Goal: Task Accomplishment & Management: Complete application form

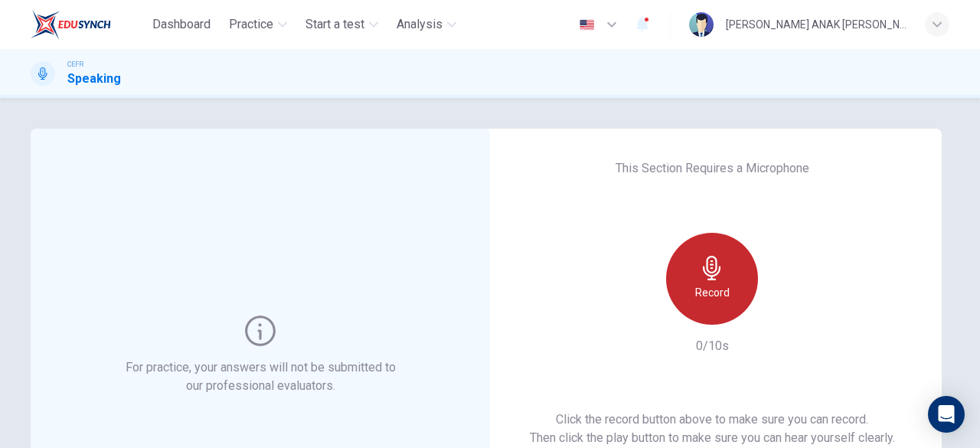
click at [721, 299] on h6 "Record" at bounding box center [712, 292] width 34 height 18
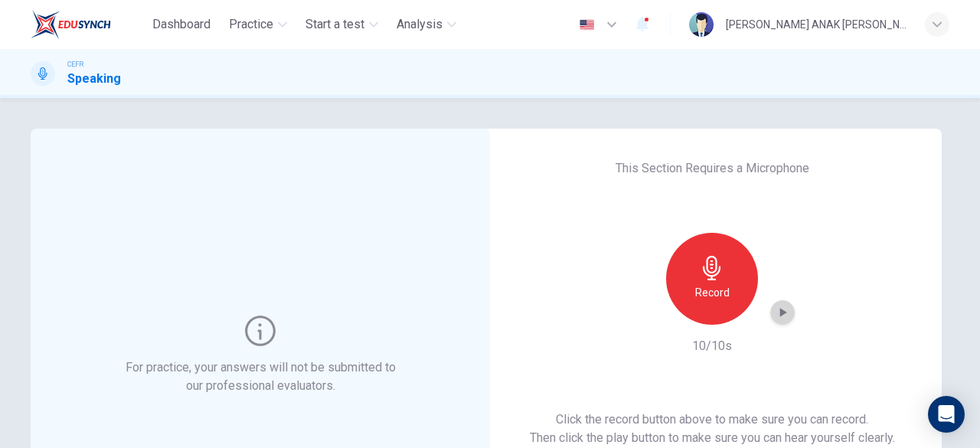
click at [785, 317] on icon "button" at bounding box center [782, 312] width 15 height 15
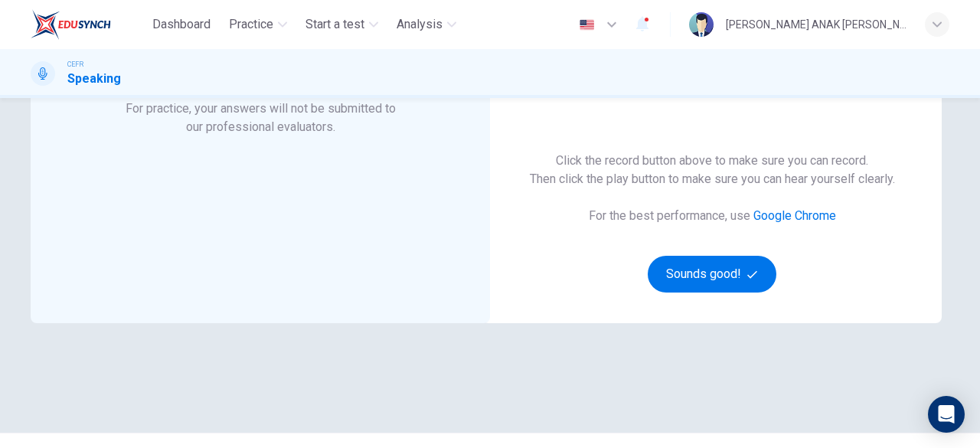
scroll to position [292, 0]
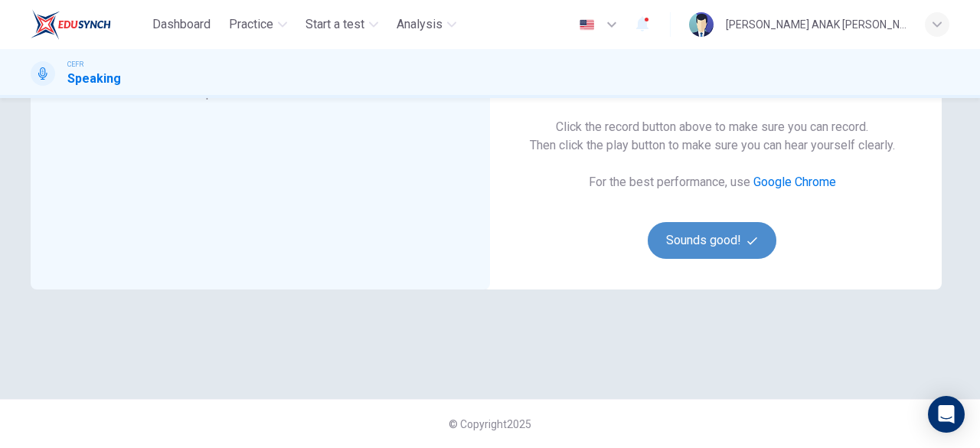
click at [715, 255] on button "Sounds good!" at bounding box center [712, 240] width 129 height 37
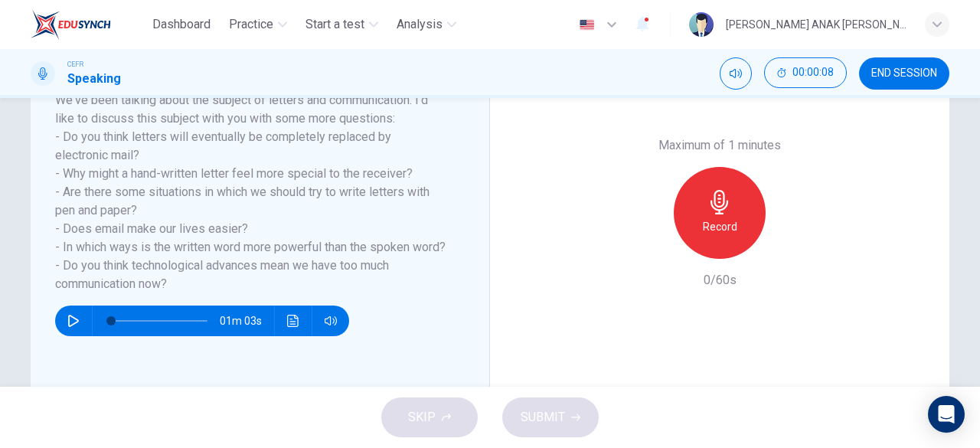
scroll to position [228, 0]
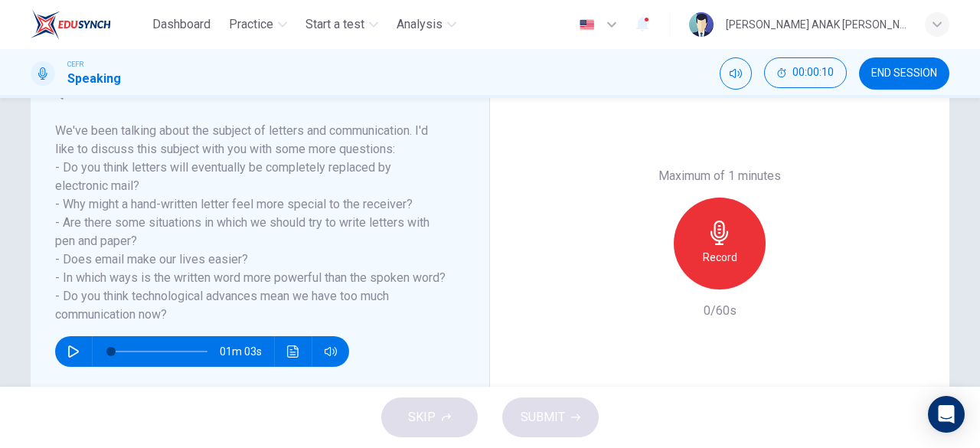
click at [67, 361] on button "button" at bounding box center [73, 351] width 24 height 31
click at [74, 358] on icon "button" at bounding box center [73, 351] width 12 height 12
click at [735, 253] on div "Record" at bounding box center [720, 244] width 92 height 92
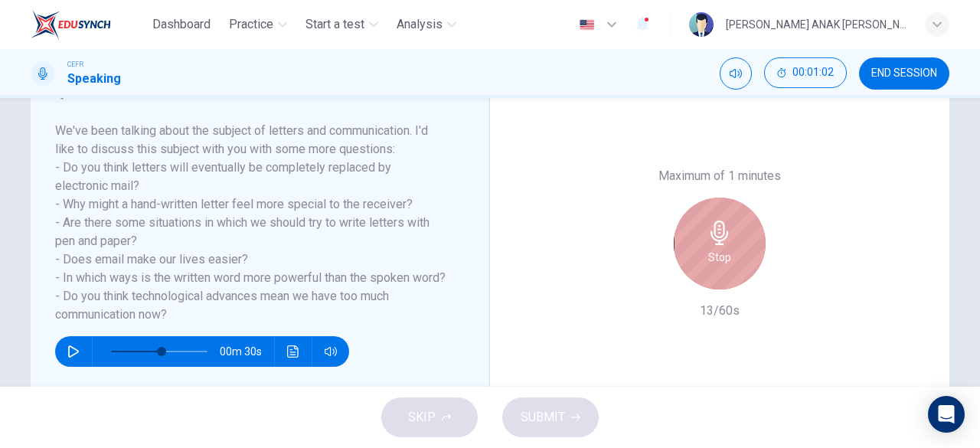
drag, startPoint x: 735, startPoint y: 279, endPoint x: 723, endPoint y: 244, distance: 36.6
click at [735, 281] on div "Stop" at bounding box center [720, 244] width 92 height 92
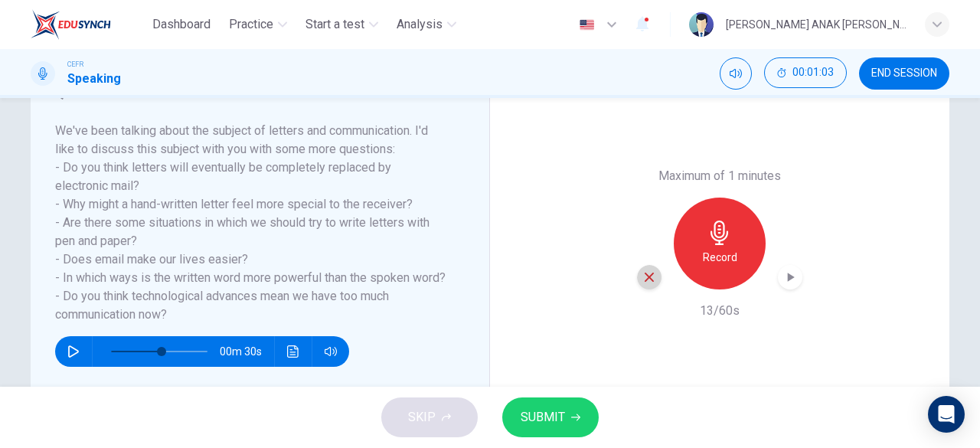
click at [645, 277] on icon "button" at bounding box center [649, 277] width 9 height 9
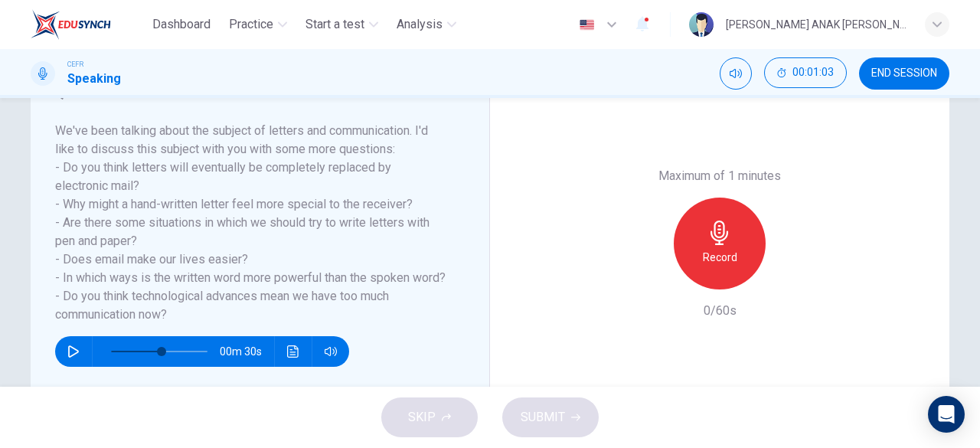
click at [726, 246] on div "Record" at bounding box center [720, 244] width 92 height 92
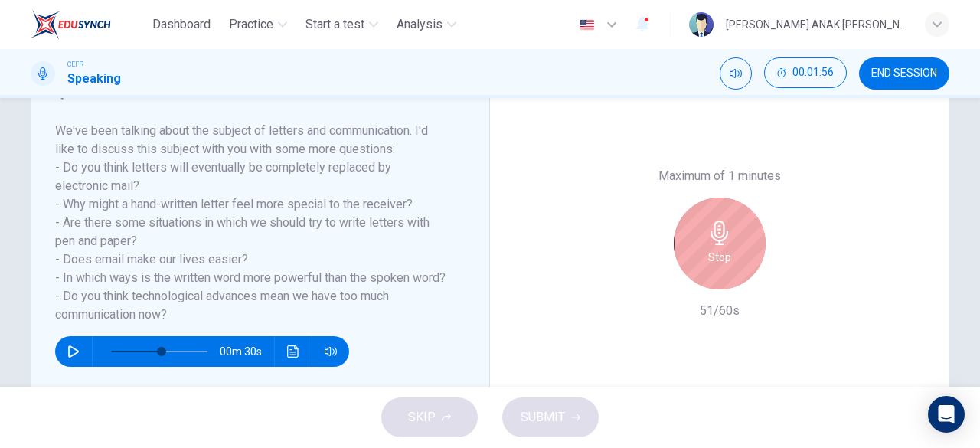
click at [725, 246] on div "Stop" at bounding box center [720, 244] width 92 height 92
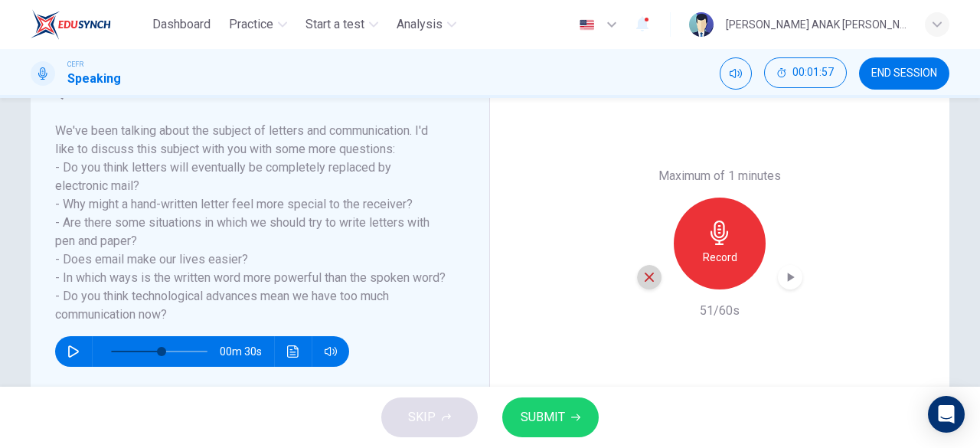
click at [647, 278] on icon "button" at bounding box center [649, 277] width 9 height 9
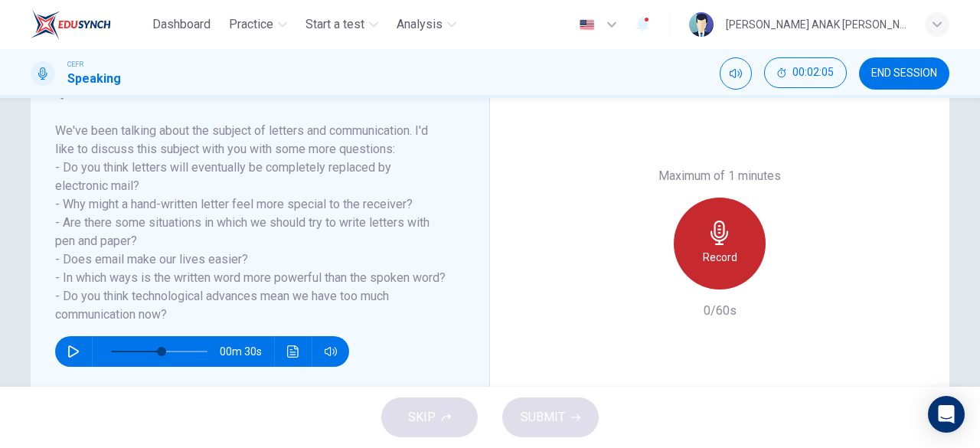
click at [726, 248] on h6 "Record" at bounding box center [720, 257] width 34 height 18
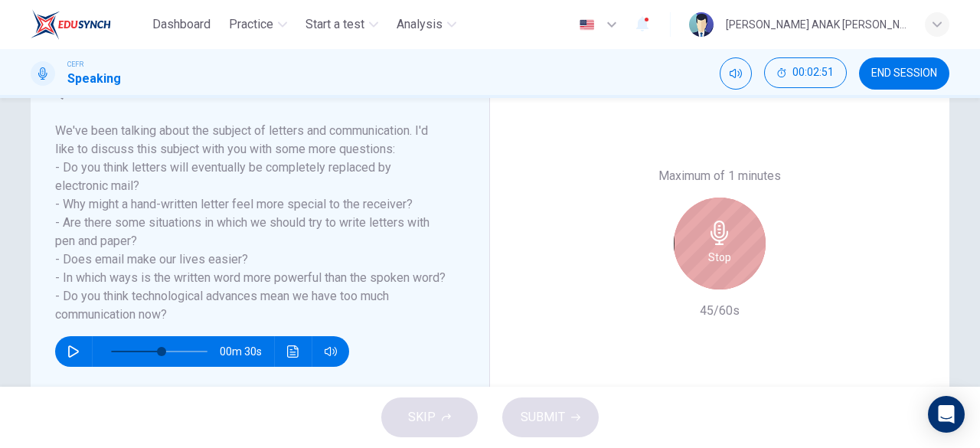
click at [728, 253] on div "Stop" at bounding box center [720, 244] width 92 height 92
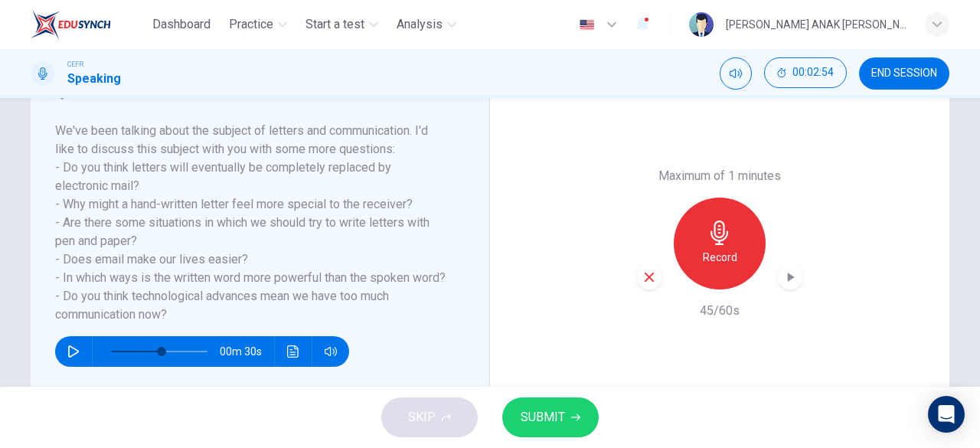
click at [788, 283] on icon "button" at bounding box center [789, 276] width 15 height 15
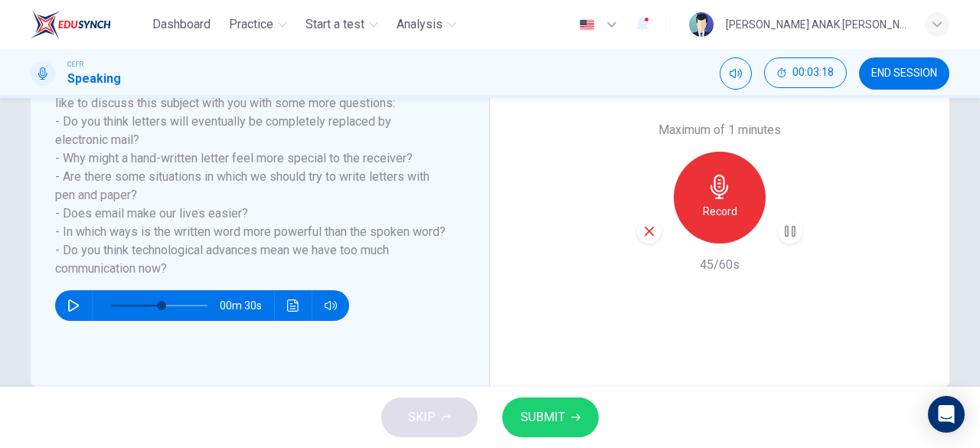
scroll to position [305, 0]
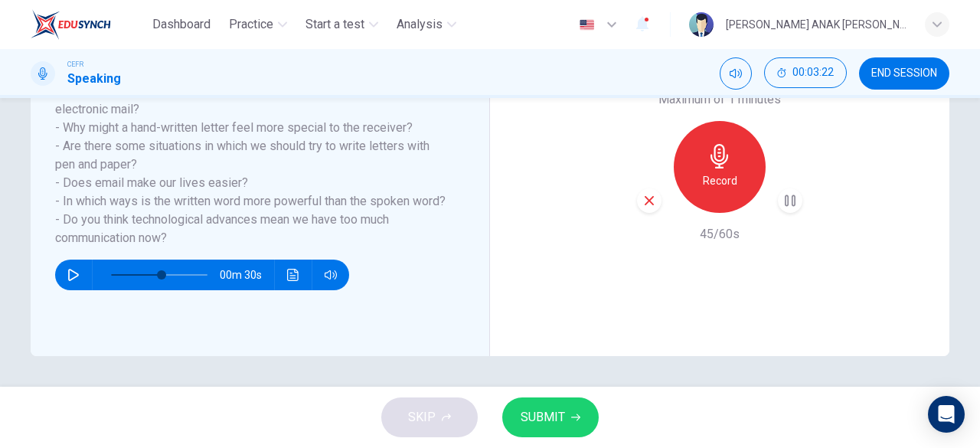
click at [650, 202] on icon "button" at bounding box center [649, 201] width 14 height 14
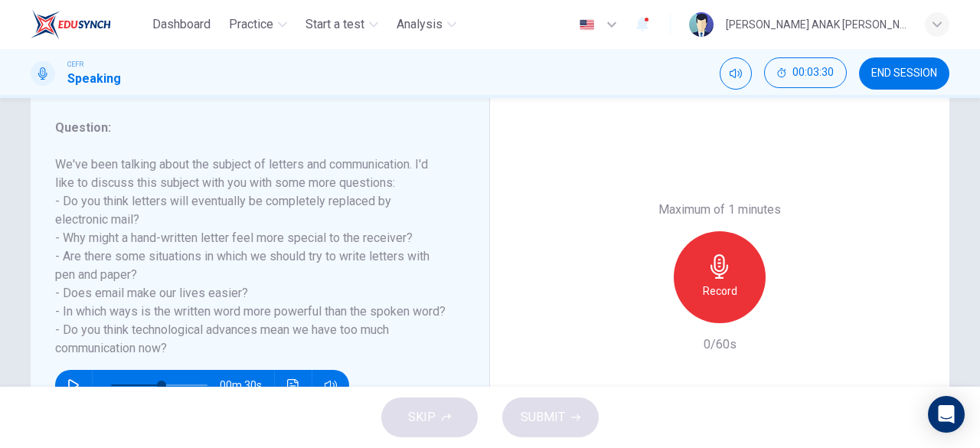
scroll to position [195, 0]
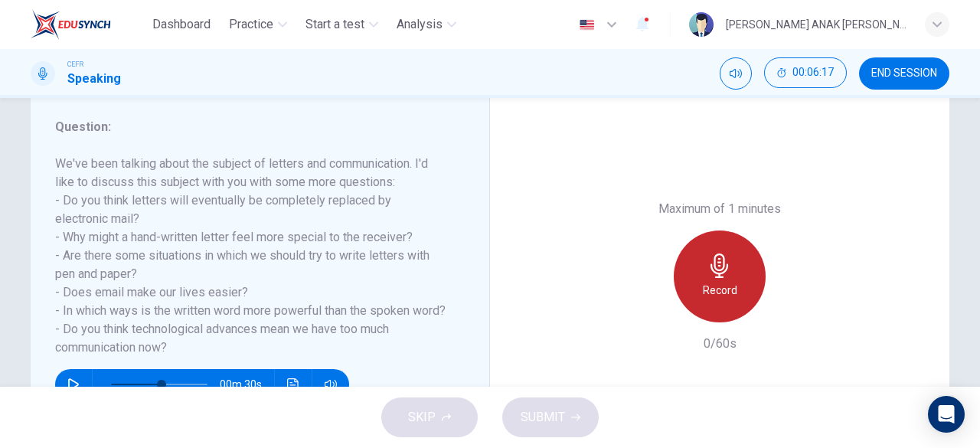
click at [742, 269] on div "Record" at bounding box center [720, 276] width 92 height 92
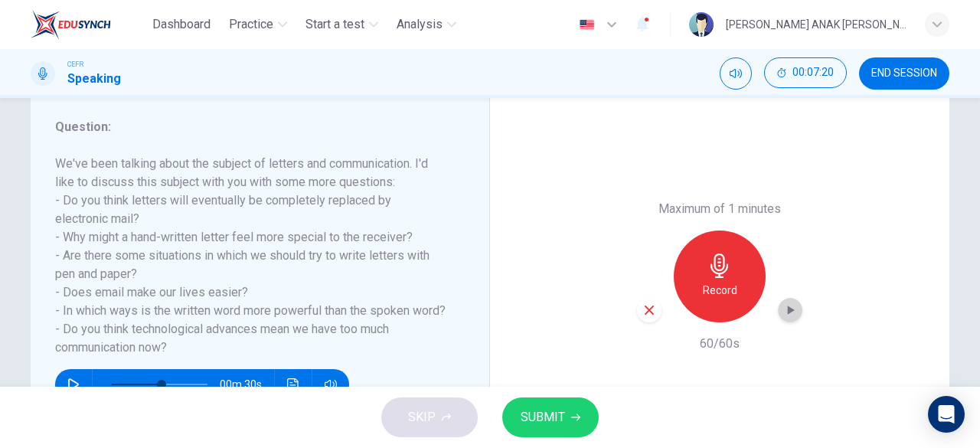
click at [782, 315] on icon "button" at bounding box center [789, 309] width 15 height 15
click at [586, 413] on button "SUBMIT" at bounding box center [550, 417] width 96 height 40
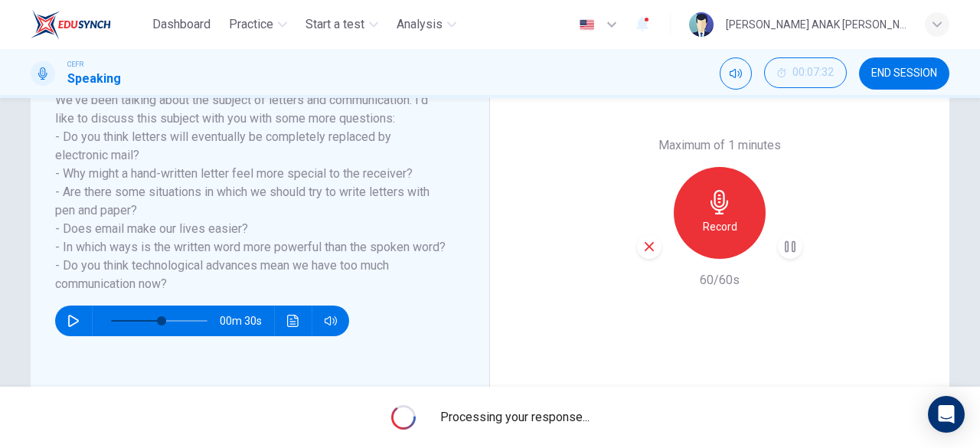
scroll to position [305, 0]
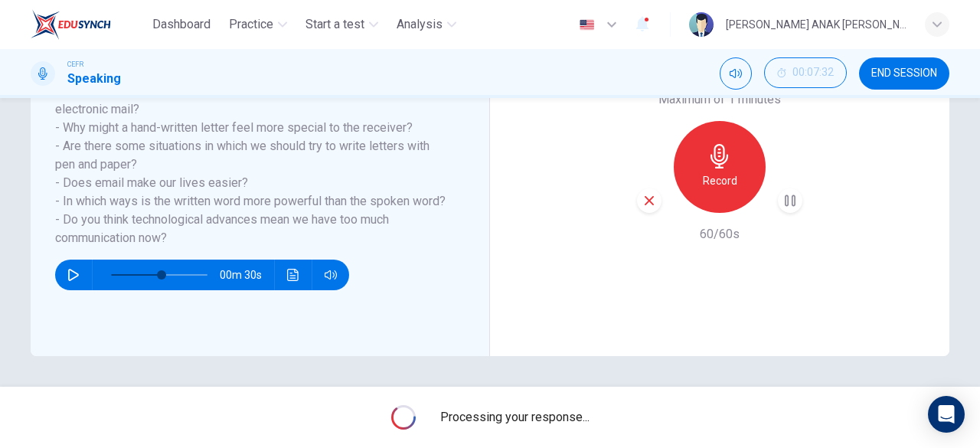
type input "0"
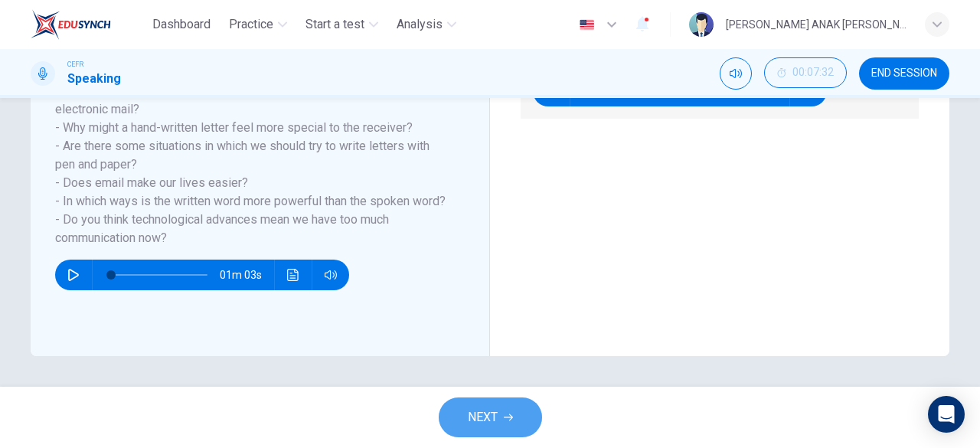
click at [492, 414] on span "NEXT" at bounding box center [483, 417] width 30 height 21
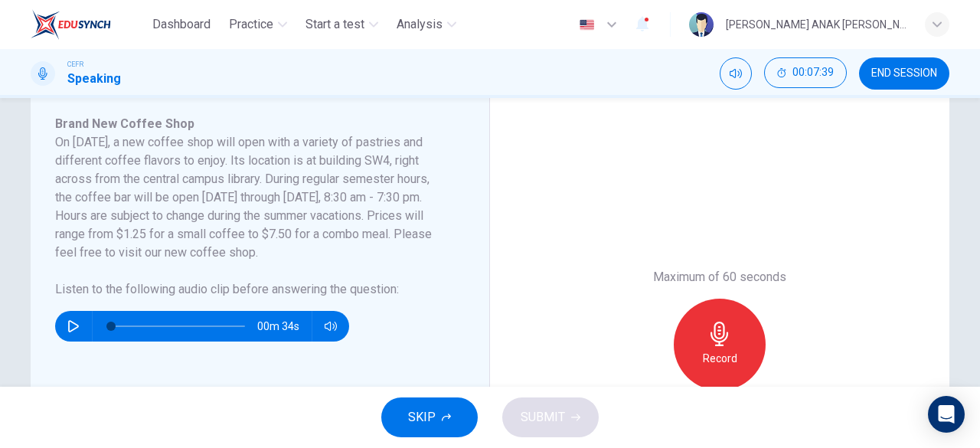
scroll to position [267, 0]
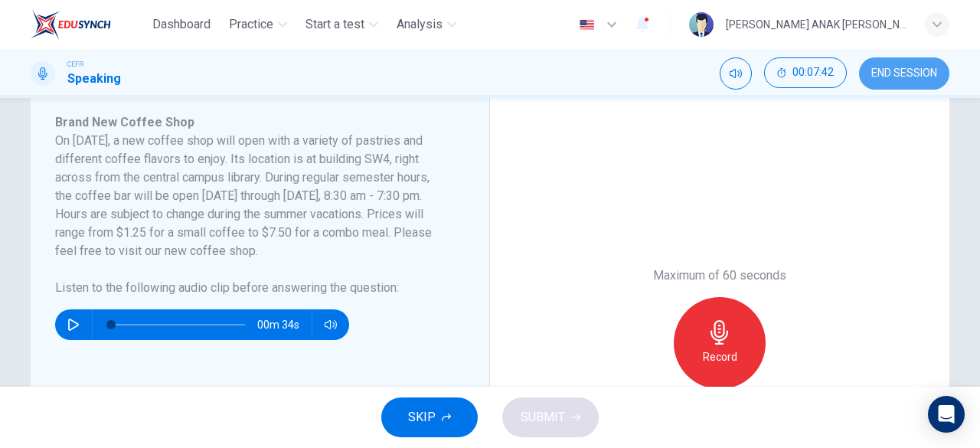
click at [919, 70] on span "END SESSION" at bounding box center [904, 73] width 66 height 12
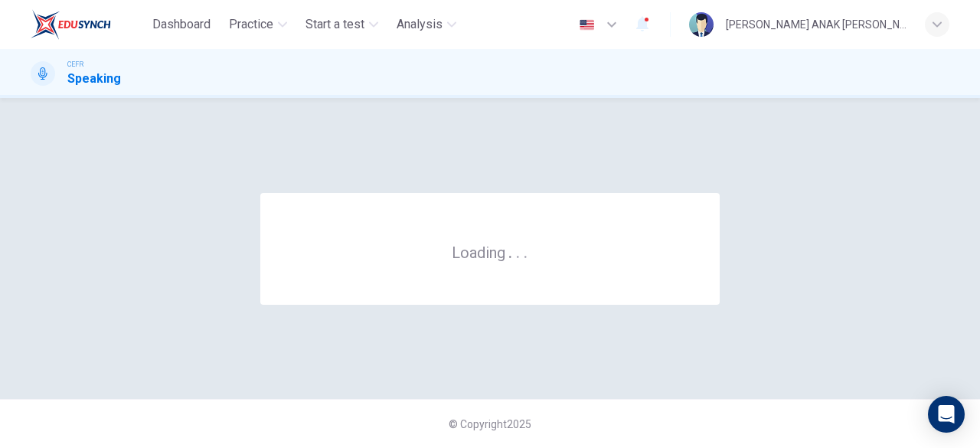
scroll to position [0, 0]
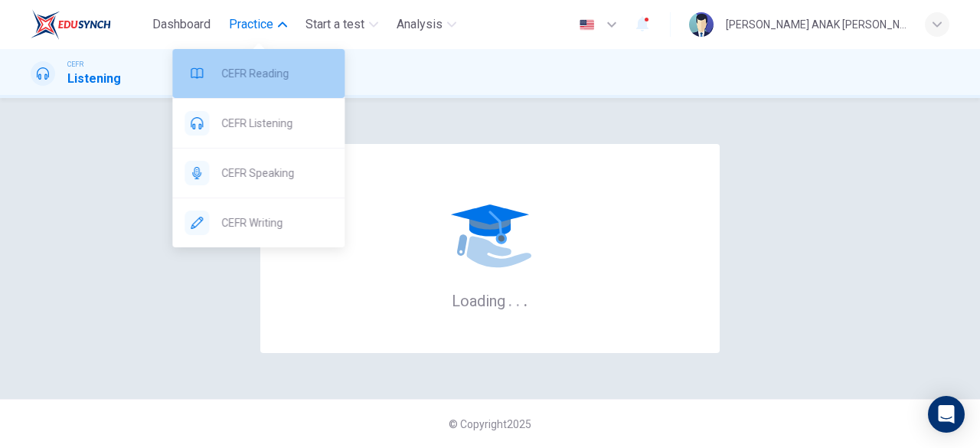
click at [256, 82] on span "CEFR Reading" at bounding box center [276, 73] width 111 height 18
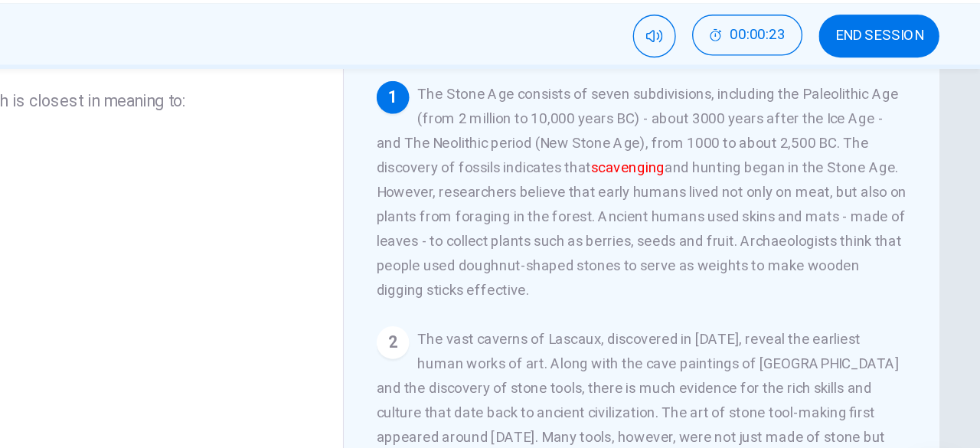
scroll to position [90, 0]
click at [810, 189] on span "The Stone Age consists of seven subdivisions, including the Paleolithic Age (fr…" at bounding box center [725, 188] width 397 height 159
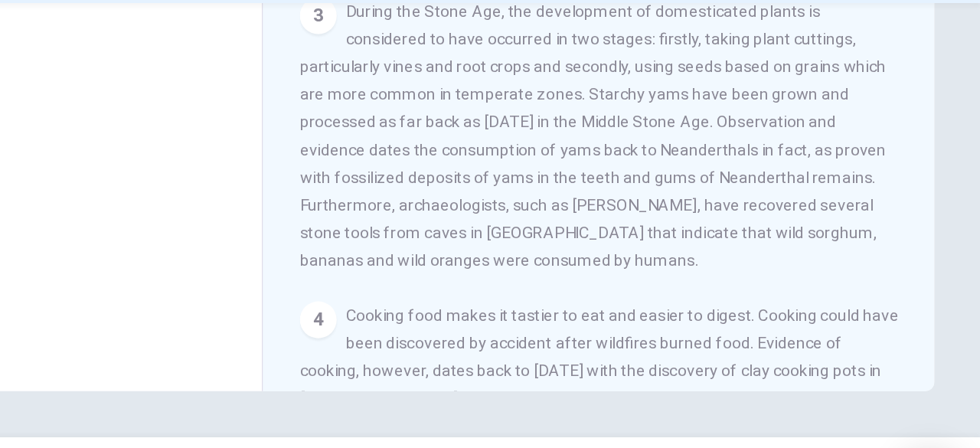
scroll to position [0, 0]
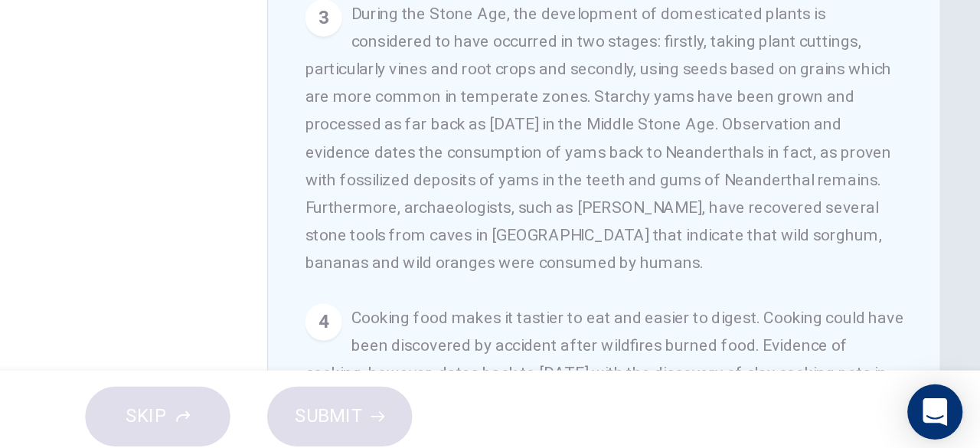
click at [633, 252] on span "During the Stone Age, the development of domesticated plants is considered to h…" at bounding box center [722, 232] width 390 height 178
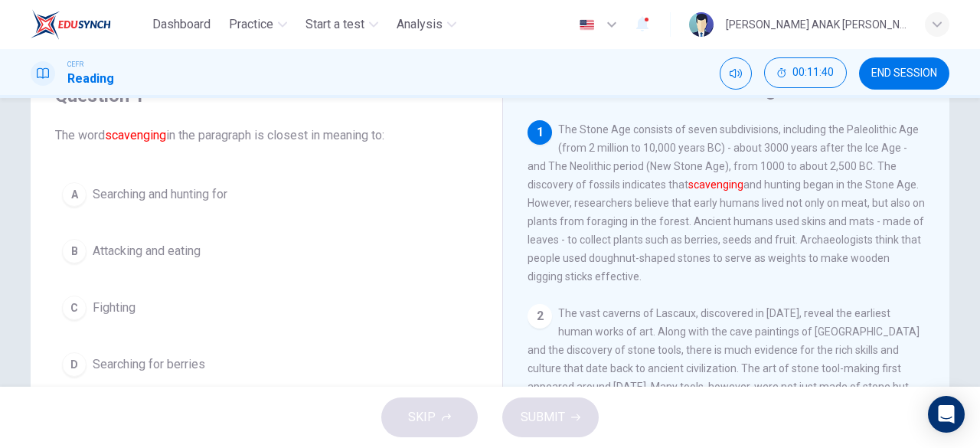
scroll to position [77, 0]
click at [67, 192] on div "A" at bounding box center [74, 193] width 24 height 24
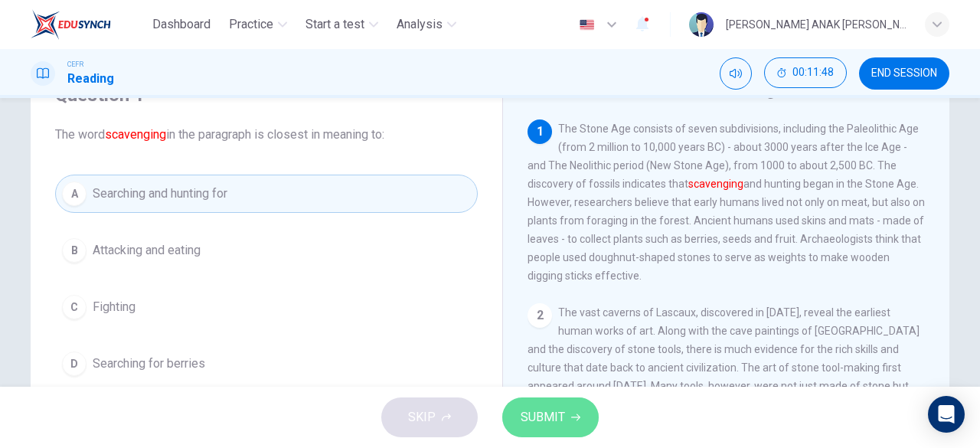
click at [563, 416] on span "SUBMIT" at bounding box center [543, 417] width 44 height 21
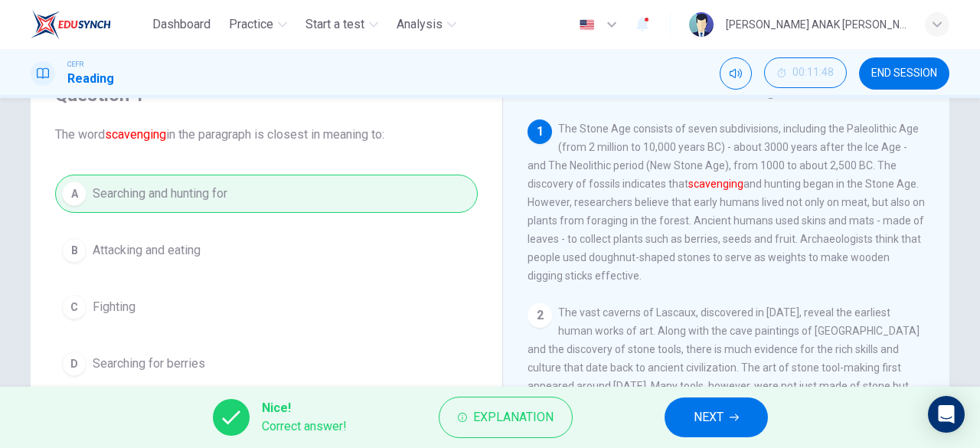
click at [729, 416] on button "NEXT" at bounding box center [716, 417] width 103 height 40
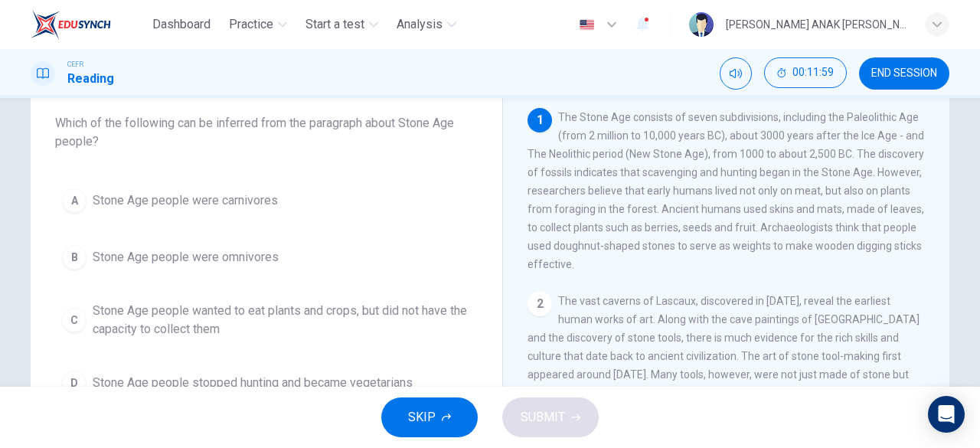
scroll to position [89, 0]
click at [905, 239] on div "1 The Stone Age consists of seven subdivisions, including the Paleolithic Age (…" at bounding box center [726, 189] width 398 height 165
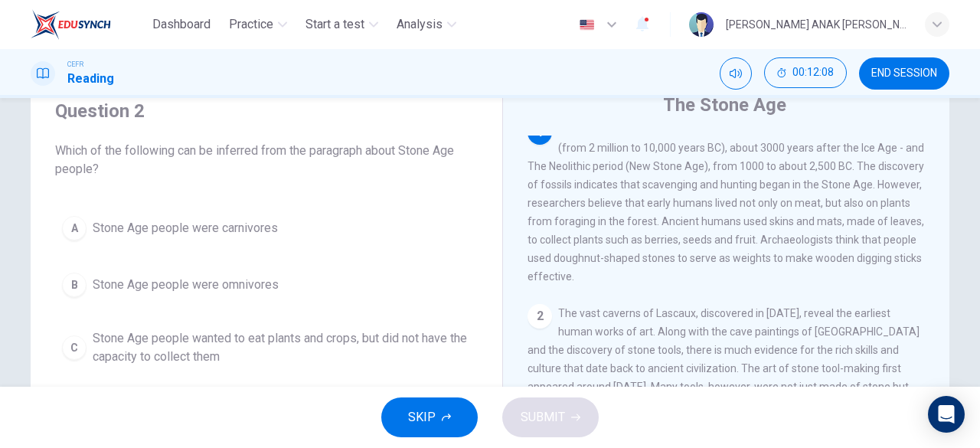
scroll to position [15, 0]
click at [64, 286] on div "B" at bounding box center [74, 285] width 24 height 24
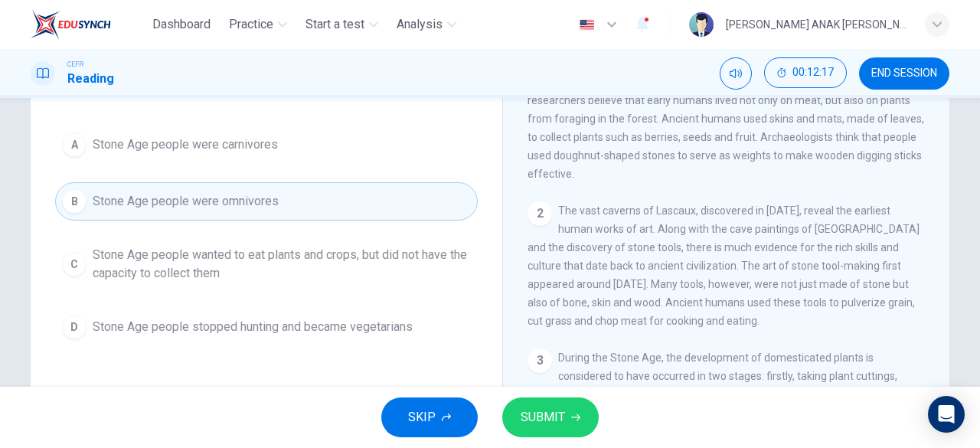
scroll to position [143, 0]
click at [547, 420] on span "SUBMIT" at bounding box center [543, 417] width 44 height 21
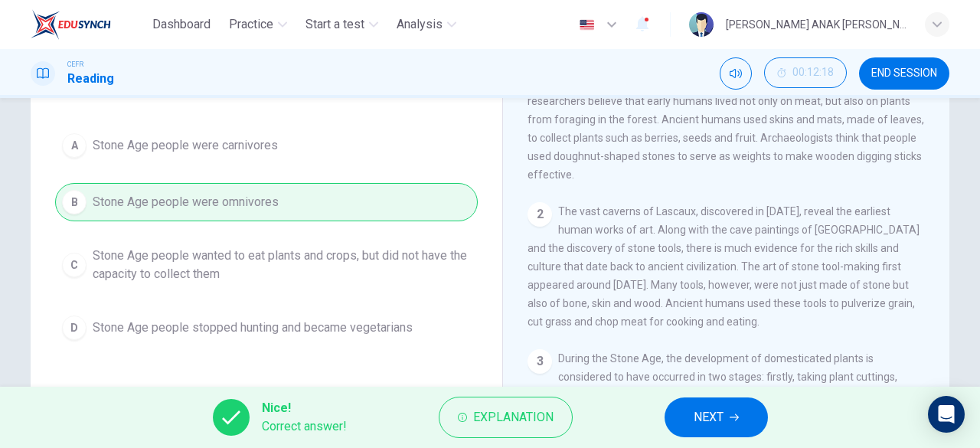
click at [732, 410] on button "NEXT" at bounding box center [716, 417] width 103 height 40
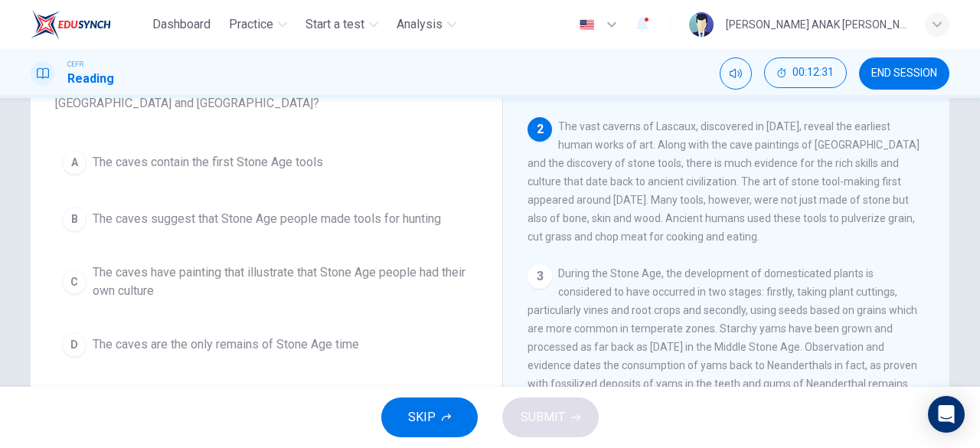
scroll to position [127, 0]
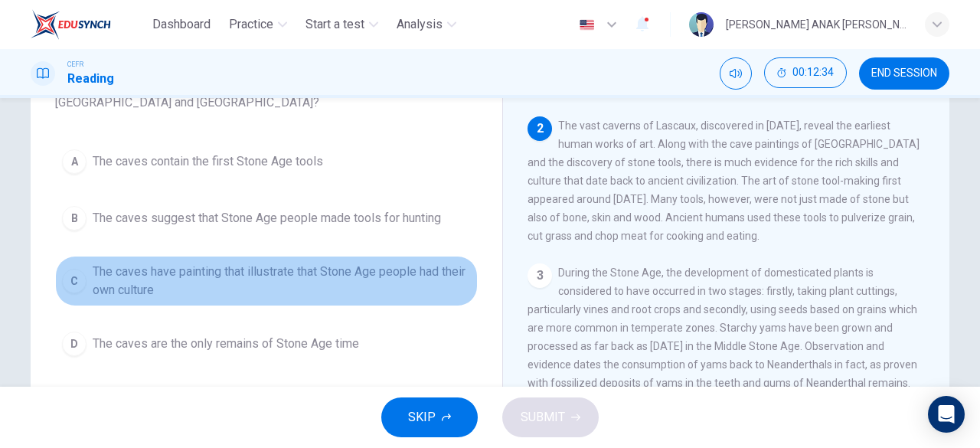
click at [71, 279] on div "C" at bounding box center [74, 281] width 24 height 24
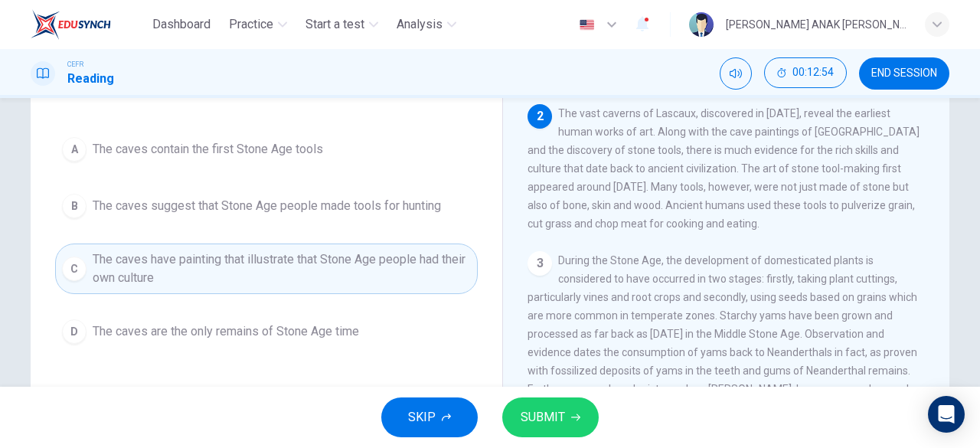
scroll to position [140, 0]
click at [526, 422] on span "SUBMIT" at bounding box center [543, 417] width 44 height 21
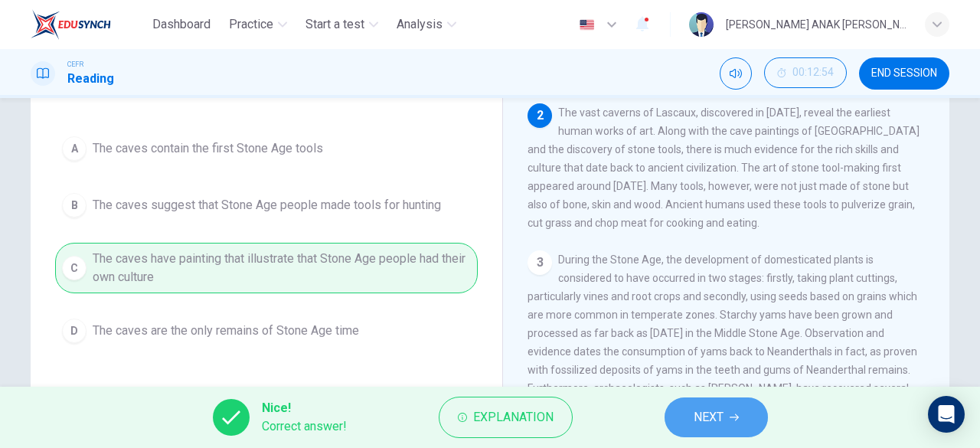
click at [717, 413] on span "NEXT" at bounding box center [709, 417] width 30 height 21
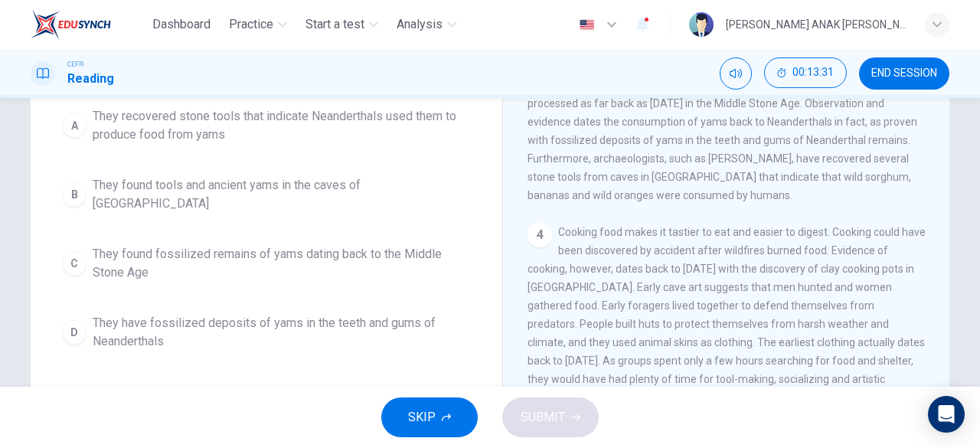
scroll to position [168, 0]
drag, startPoint x: 63, startPoint y: 318, endPoint x: 78, endPoint y: 321, distance: 15.5
click at [73, 321] on div "D" at bounding box center [74, 333] width 24 height 24
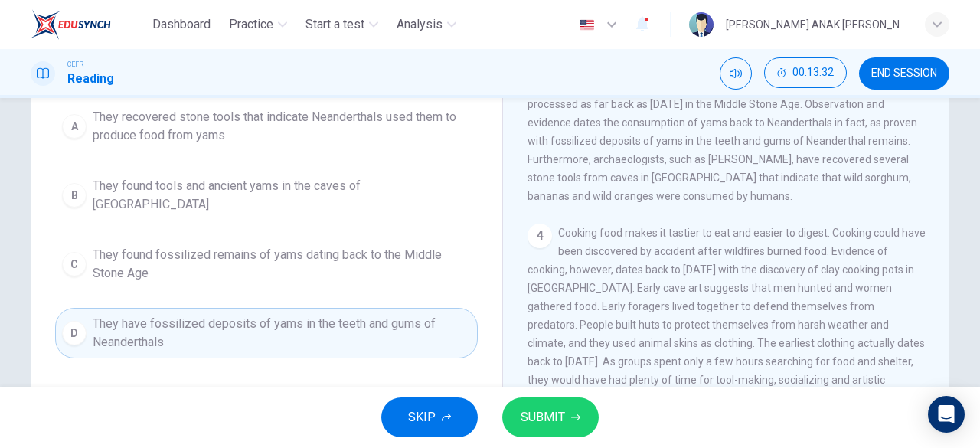
click at [556, 427] on button "SUBMIT" at bounding box center [550, 417] width 96 height 40
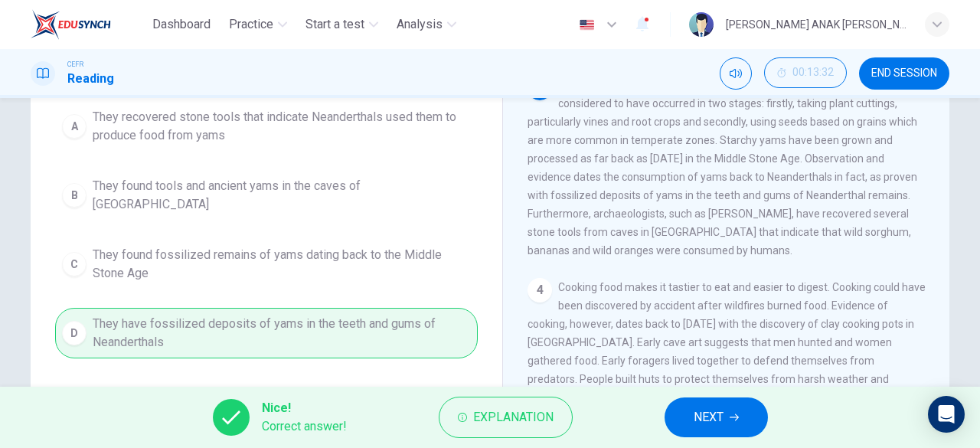
scroll to position [276, 0]
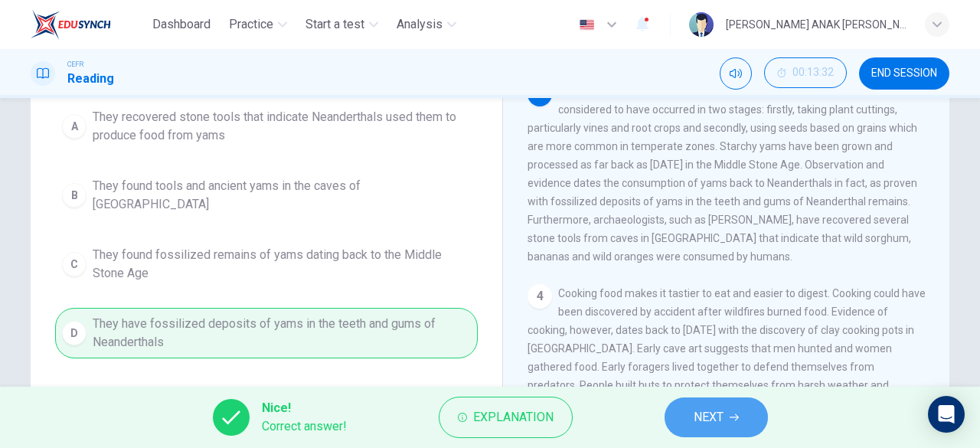
click at [707, 417] on span "NEXT" at bounding box center [709, 417] width 30 height 21
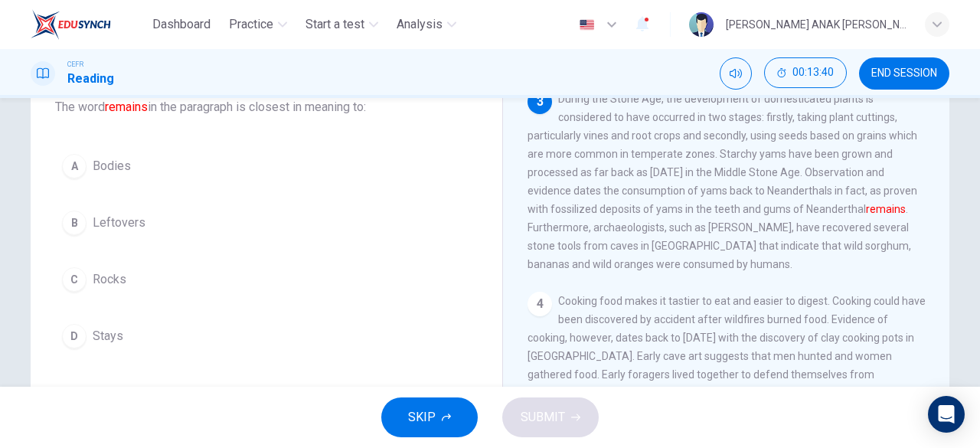
scroll to position [106, 0]
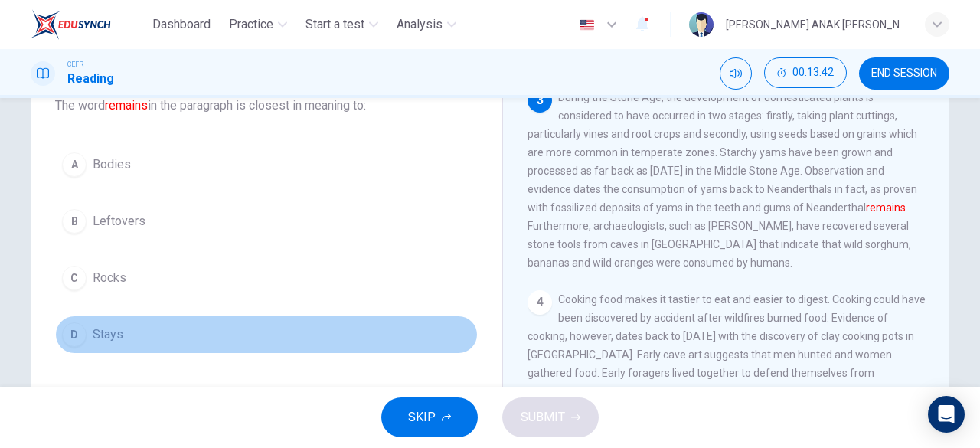
click at [72, 331] on div "D" at bounding box center [74, 334] width 24 height 24
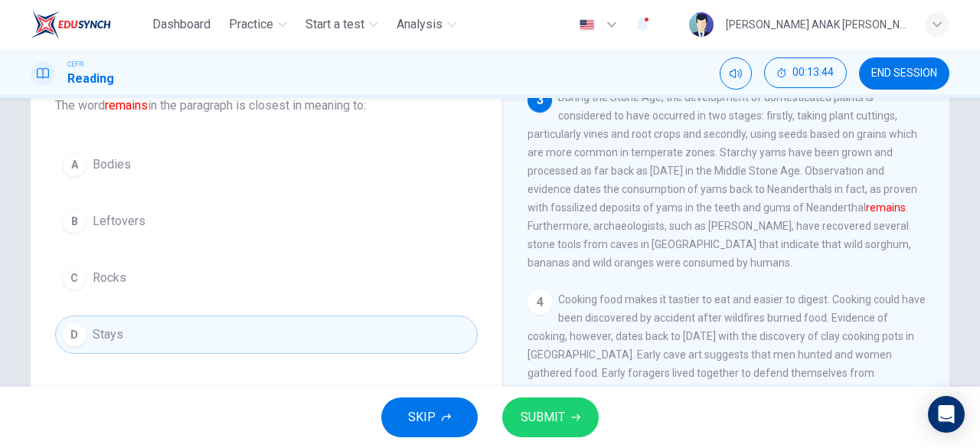
click at [531, 407] on span "SUBMIT" at bounding box center [543, 417] width 44 height 21
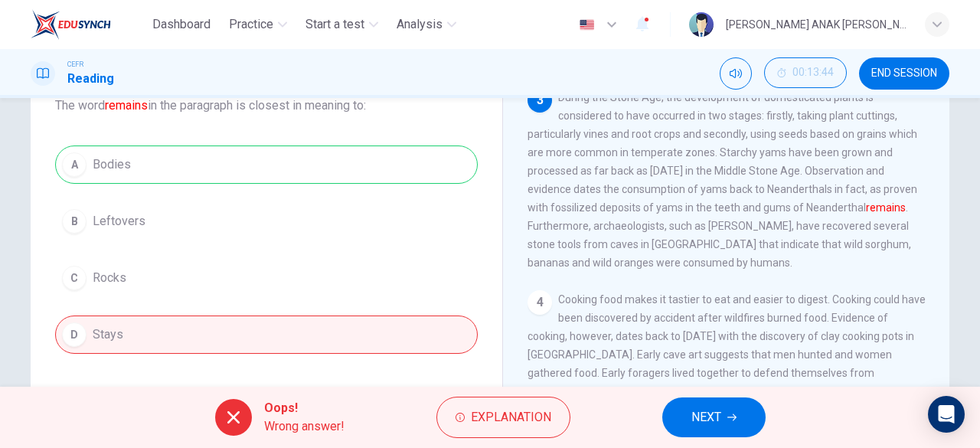
click at [687, 425] on button "NEXT" at bounding box center [713, 417] width 103 height 40
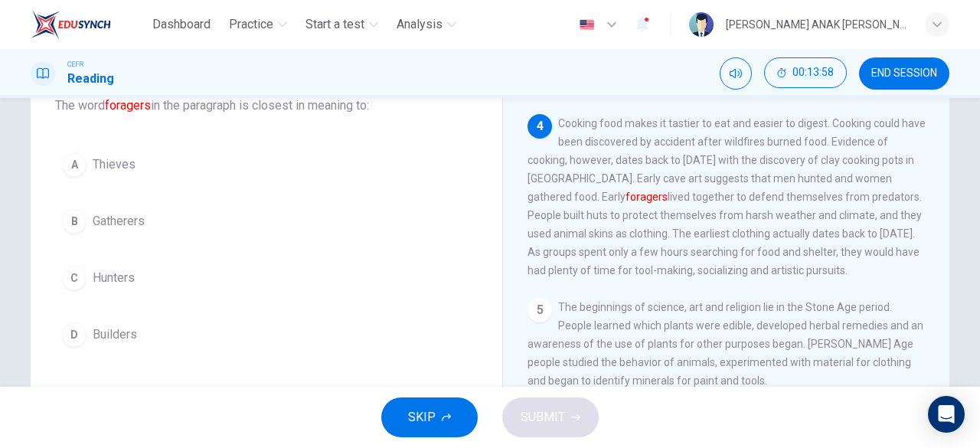
scroll to position [533, 0]
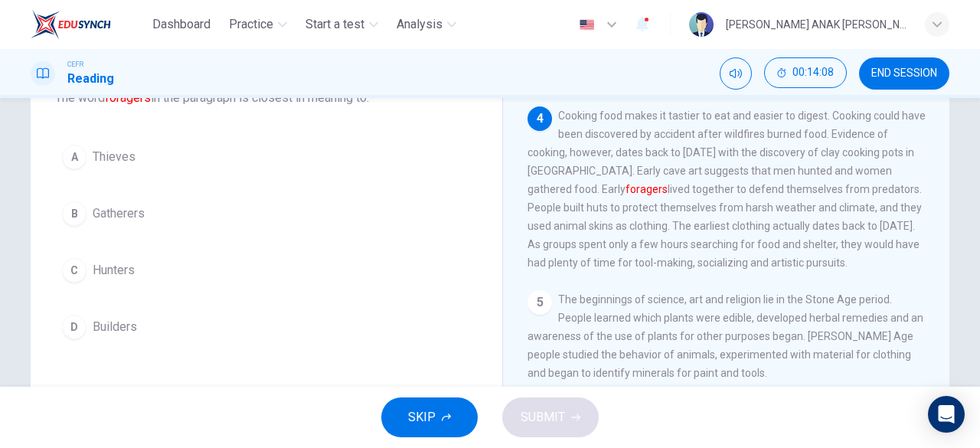
click at [84, 266] on button "C Hunters" at bounding box center [266, 270] width 423 height 38
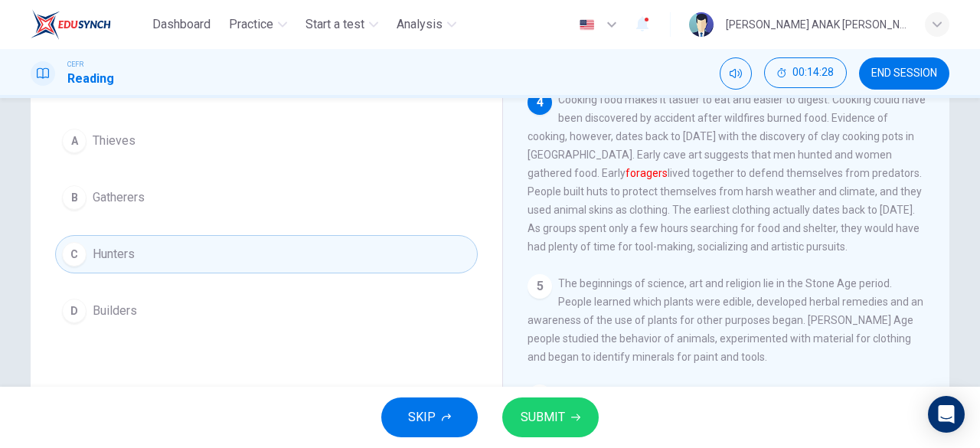
scroll to position [129, 0]
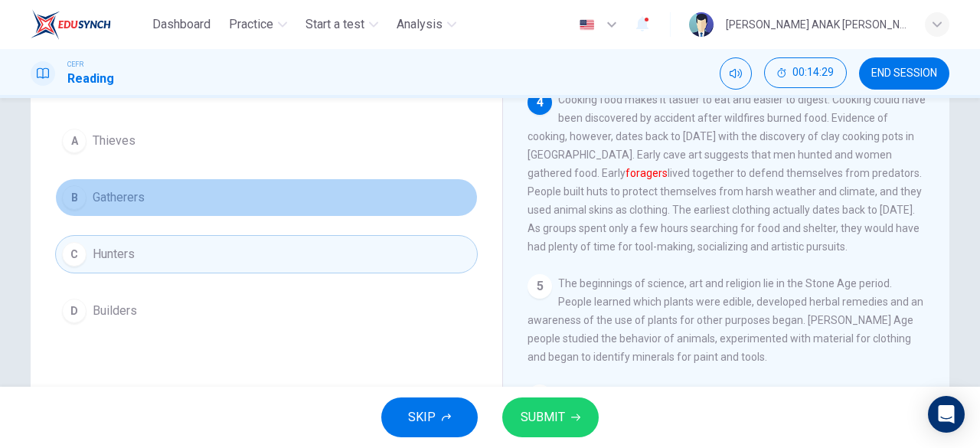
click at [74, 197] on div "B" at bounding box center [74, 197] width 24 height 24
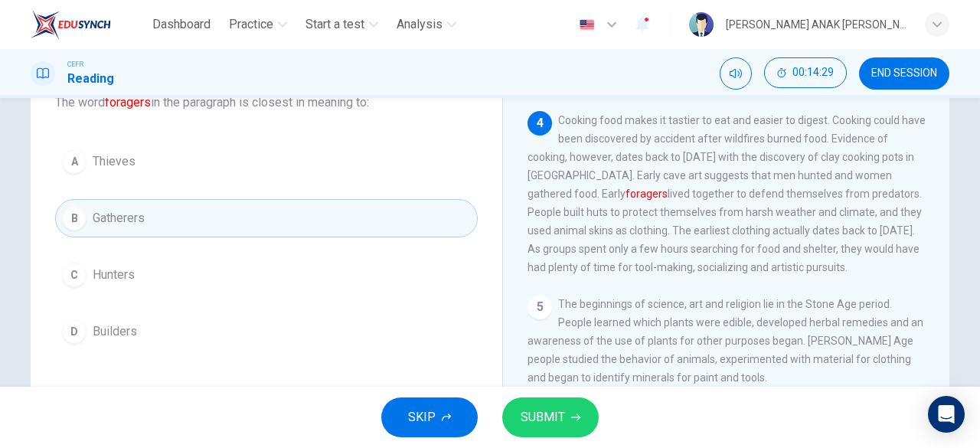
scroll to position [103, 0]
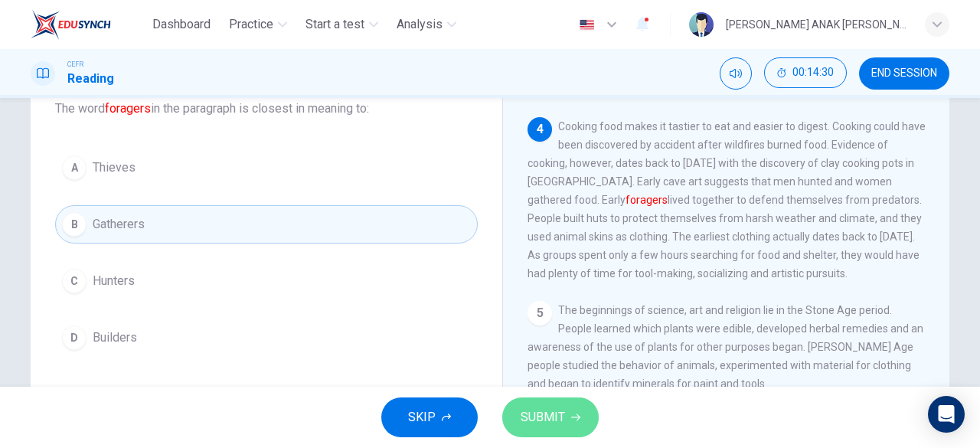
click at [553, 416] on span "SUBMIT" at bounding box center [543, 417] width 44 height 21
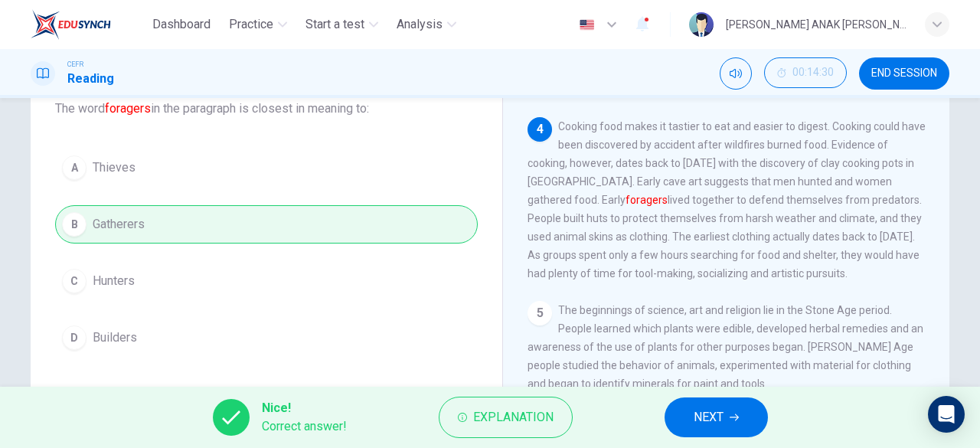
click at [706, 426] on span "NEXT" at bounding box center [709, 417] width 30 height 21
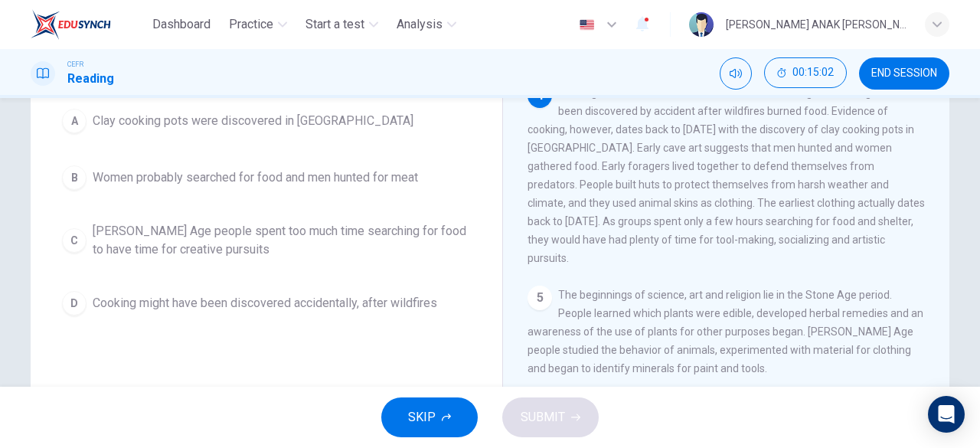
scroll to position [477, 0]
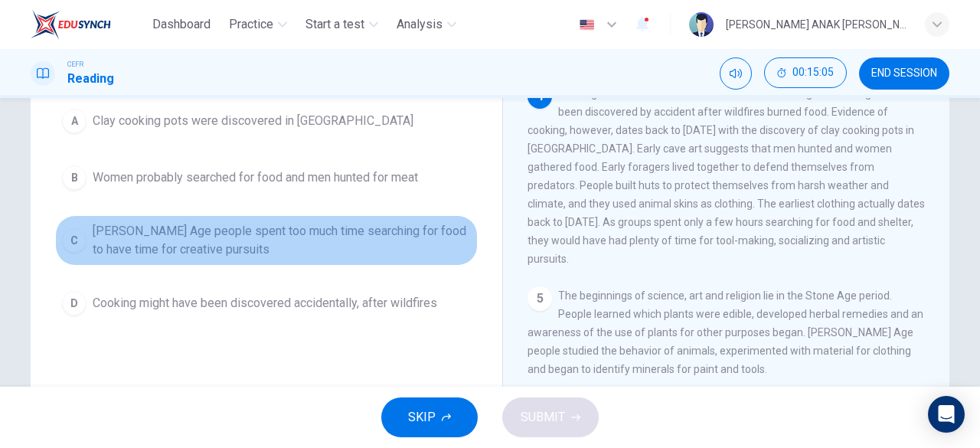
drag, startPoint x: 70, startPoint y: 240, endPoint x: 82, endPoint y: 238, distance: 12.3
click at [72, 239] on div "C" at bounding box center [74, 240] width 24 height 24
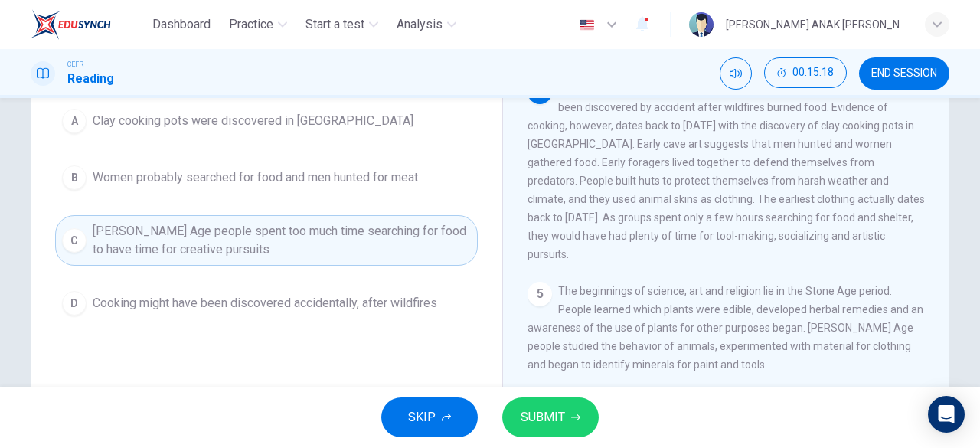
scroll to position [473, 0]
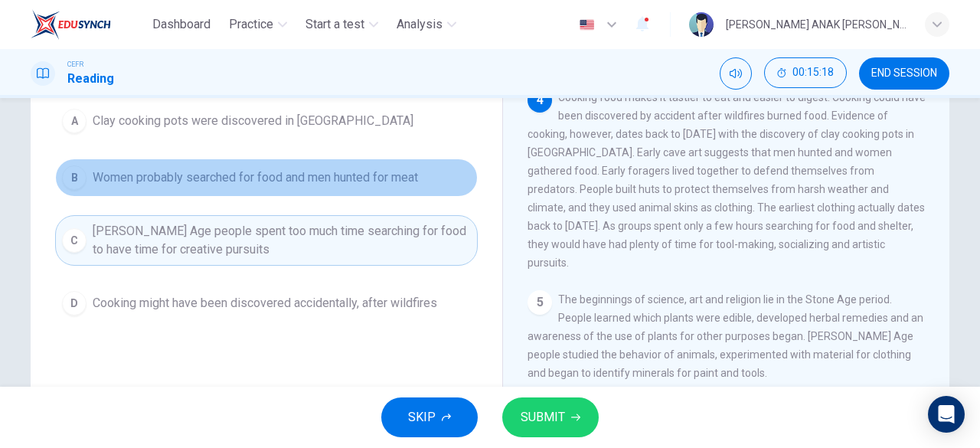
click at [64, 181] on div "B" at bounding box center [74, 177] width 24 height 24
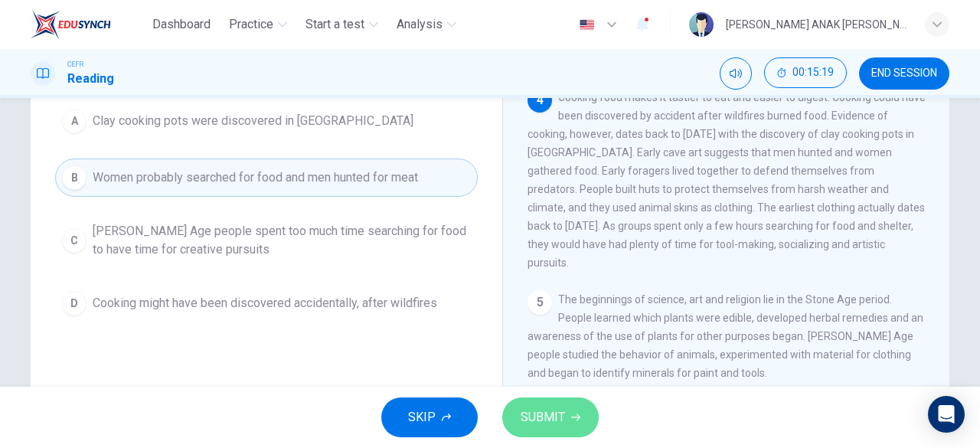
click at [566, 414] on button "SUBMIT" at bounding box center [550, 417] width 96 height 40
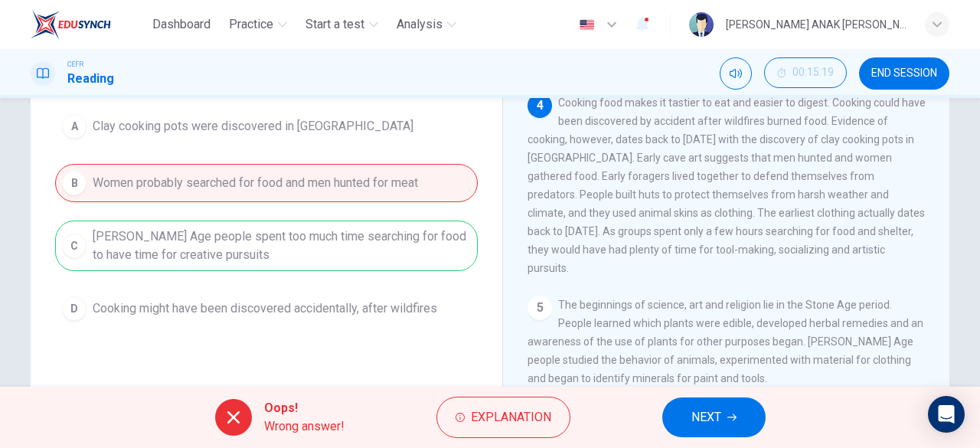
scroll to position [164, 0]
click at [709, 414] on span "NEXT" at bounding box center [706, 417] width 30 height 21
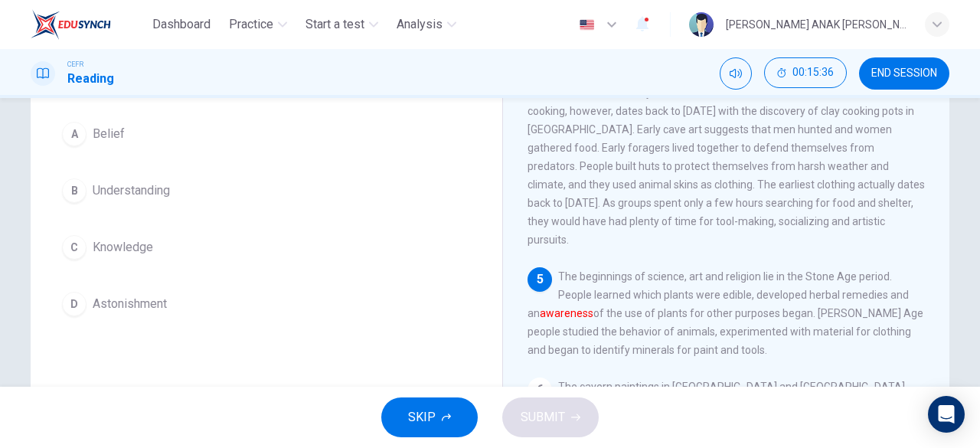
scroll to position [126, 0]
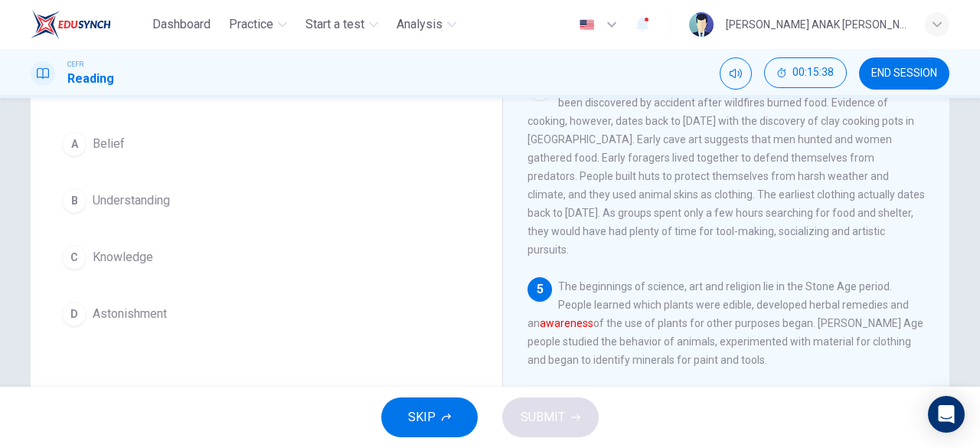
click at [69, 264] on div "C" at bounding box center [74, 257] width 24 height 24
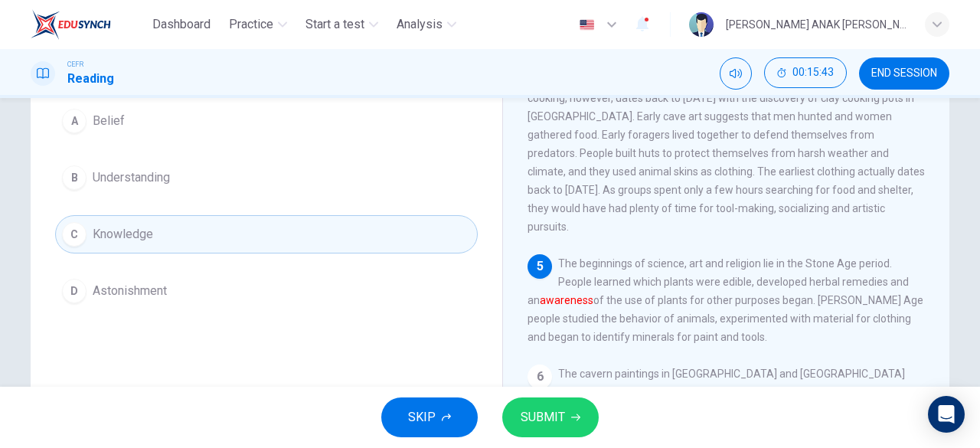
scroll to position [149, 0]
click at [71, 293] on div "D" at bounding box center [74, 291] width 24 height 24
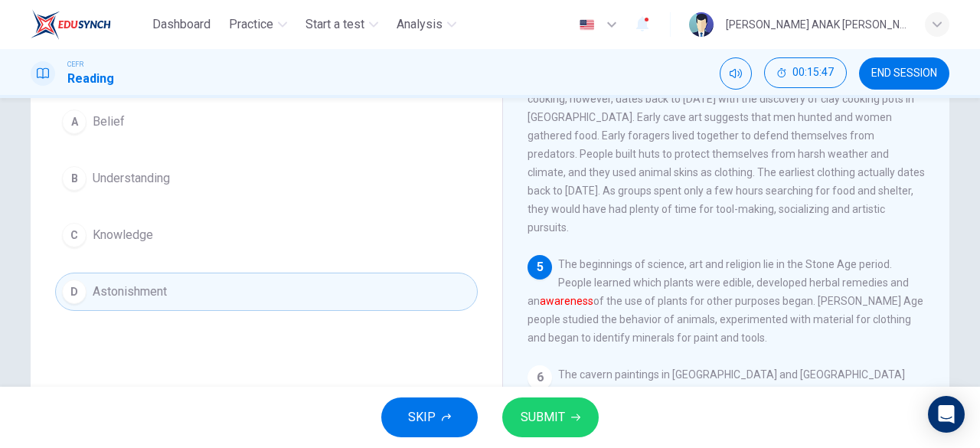
click at [565, 416] on button "SUBMIT" at bounding box center [550, 417] width 96 height 40
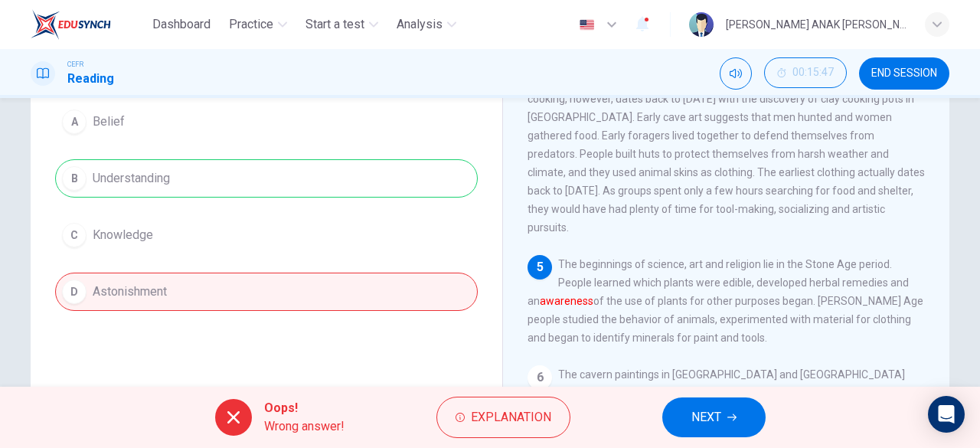
click at [714, 410] on span "NEXT" at bounding box center [706, 417] width 30 height 21
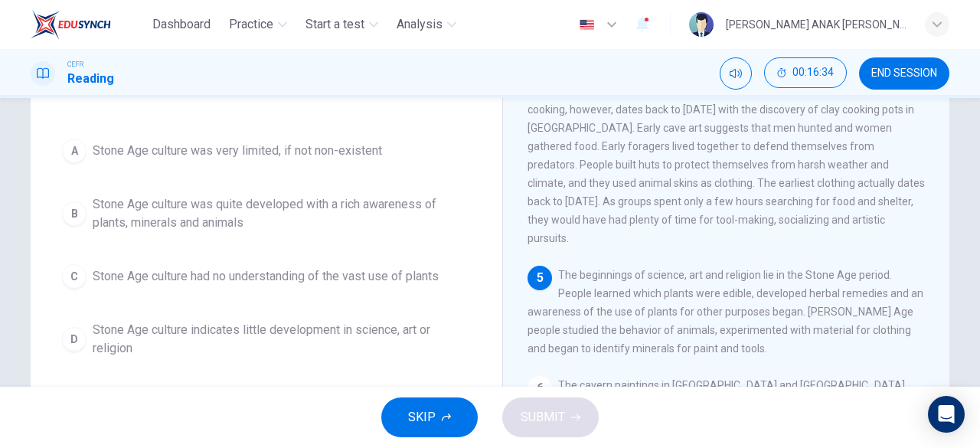
scroll to position [137, 0]
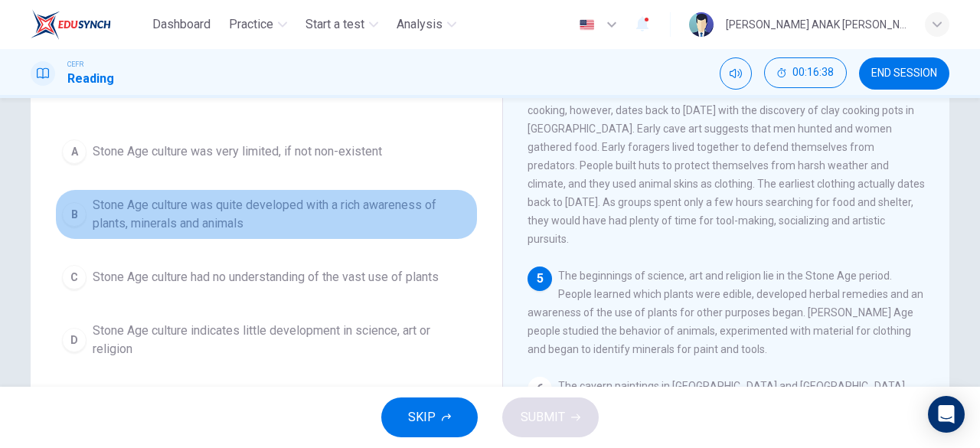
click at [67, 211] on div "B" at bounding box center [74, 214] width 24 height 24
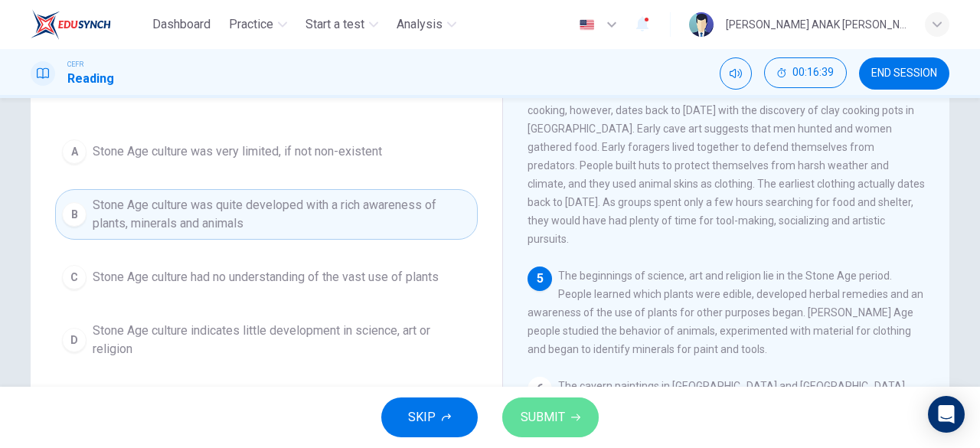
click at [556, 416] on span "SUBMIT" at bounding box center [543, 417] width 44 height 21
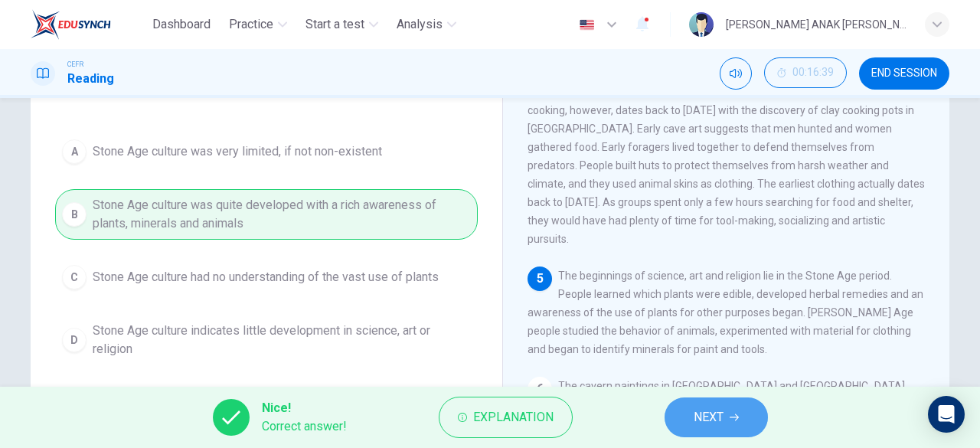
click at [693, 412] on button "NEXT" at bounding box center [716, 417] width 103 height 40
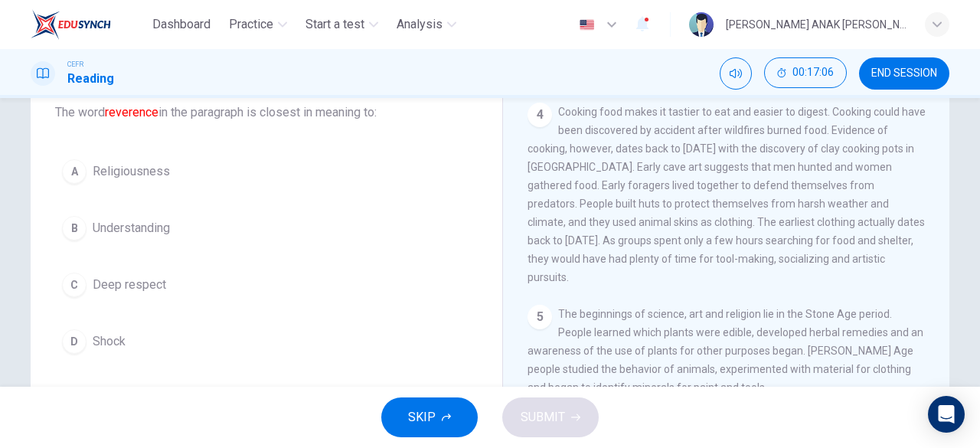
scroll to position [97, 0]
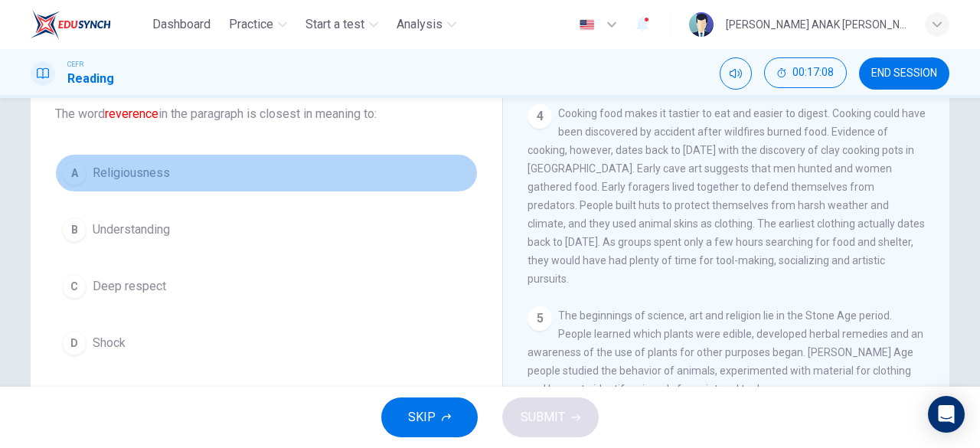
click at [70, 174] on div "A" at bounding box center [74, 173] width 24 height 24
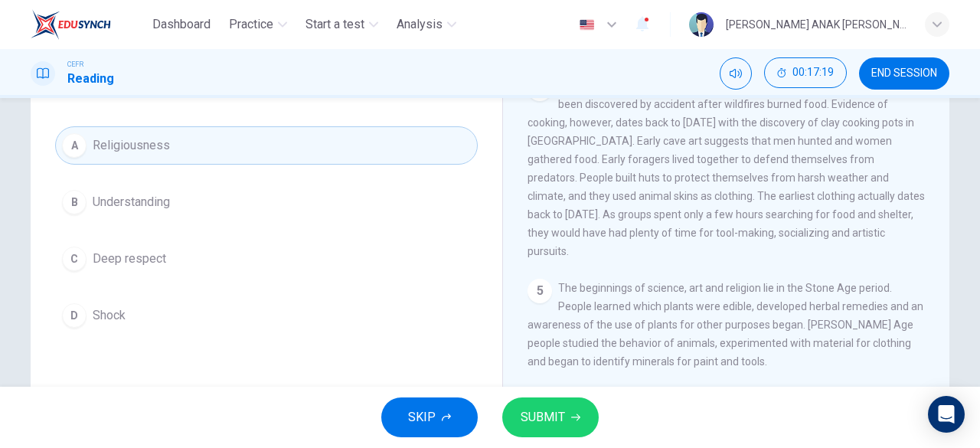
scroll to position [116, 0]
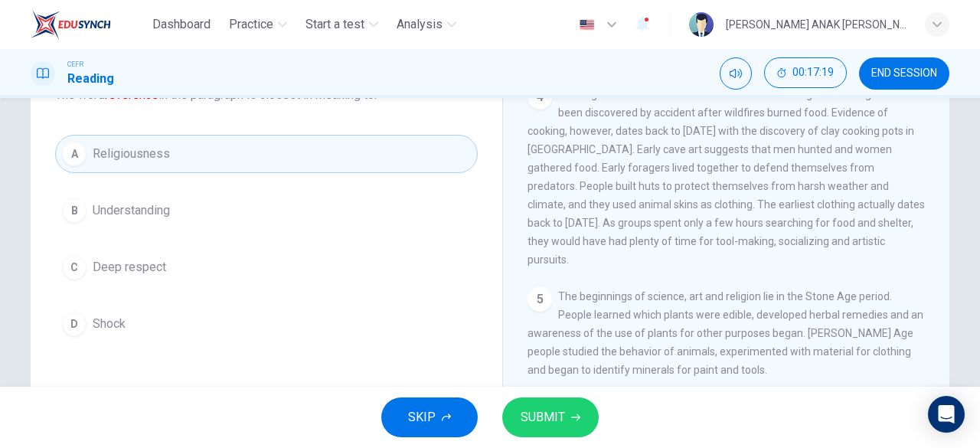
click at [67, 263] on div "C" at bounding box center [74, 267] width 24 height 24
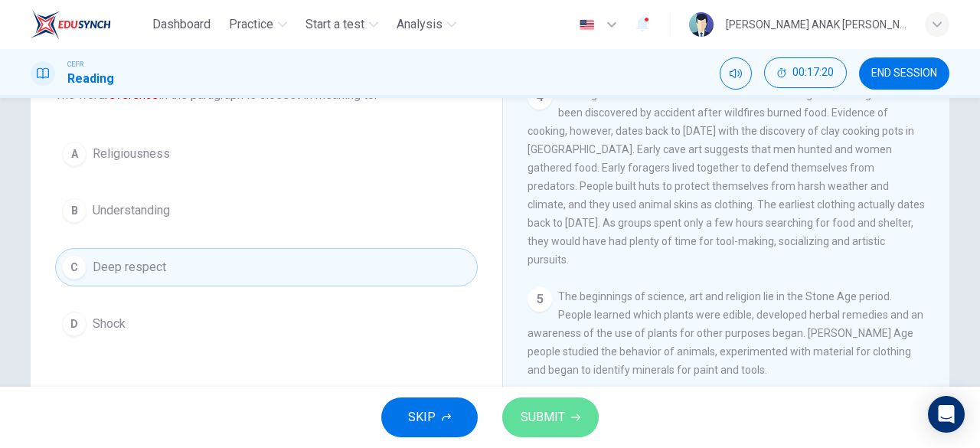
click at [571, 400] on button "SUBMIT" at bounding box center [550, 417] width 96 height 40
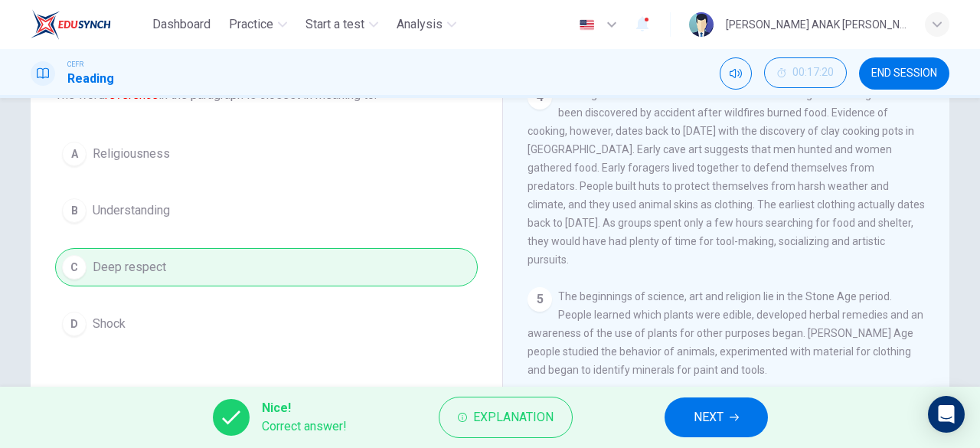
click at [704, 417] on span "NEXT" at bounding box center [709, 417] width 30 height 21
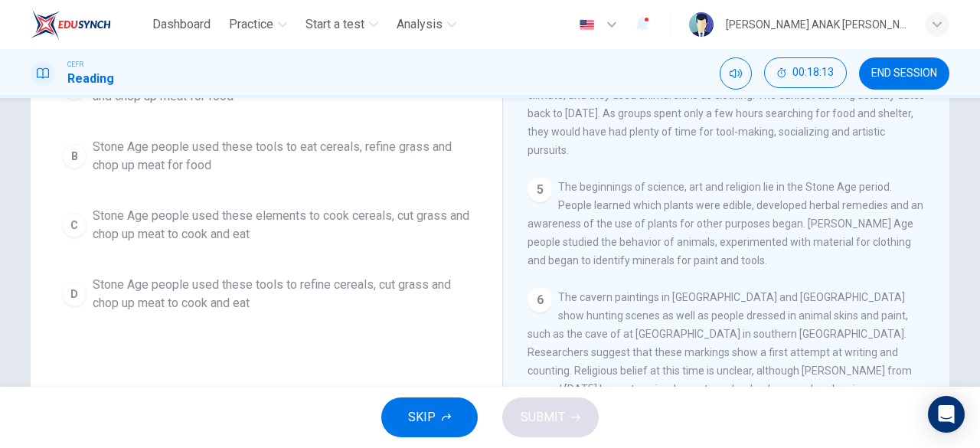
scroll to position [225, 0]
click at [79, 289] on div "D" at bounding box center [74, 295] width 24 height 24
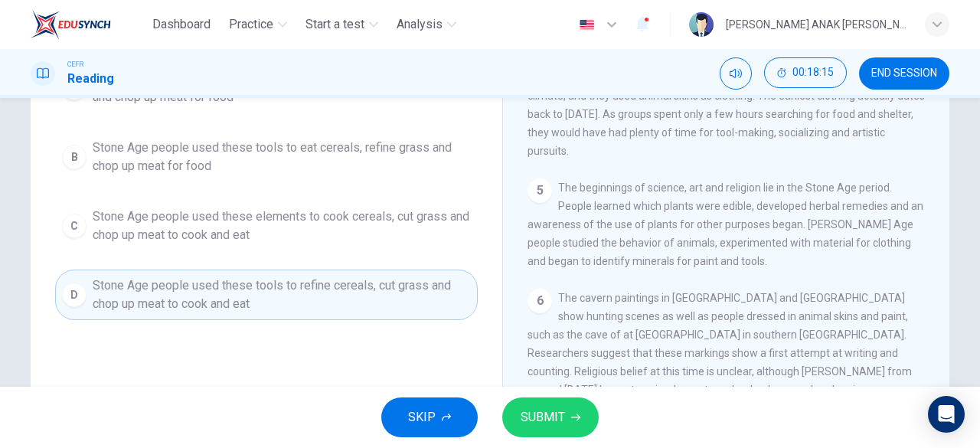
click at [541, 416] on span "SUBMIT" at bounding box center [543, 417] width 44 height 21
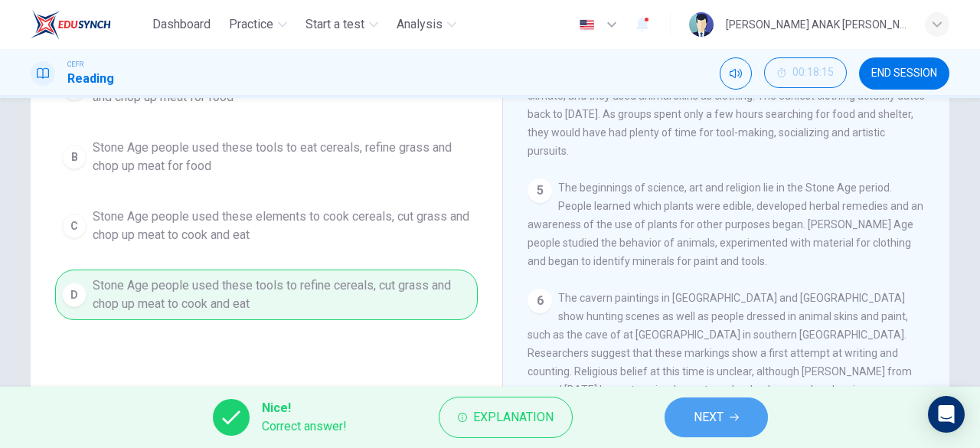
click at [710, 416] on span "NEXT" at bounding box center [709, 417] width 30 height 21
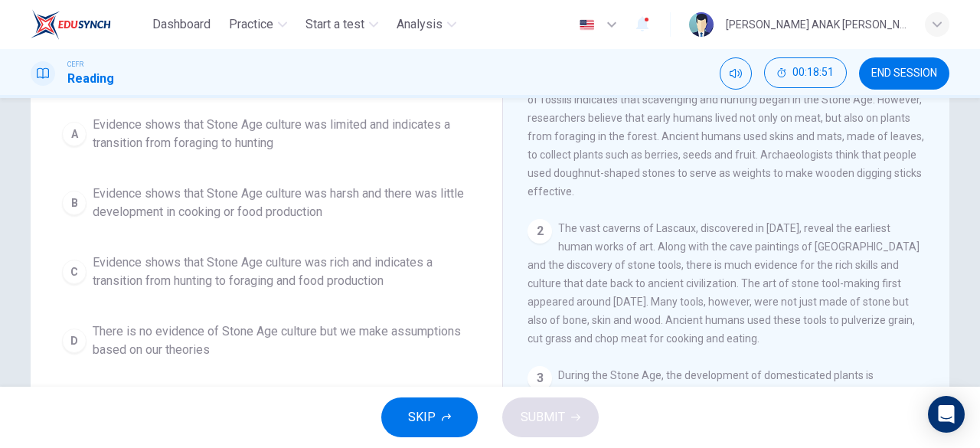
scroll to position [162, 0]
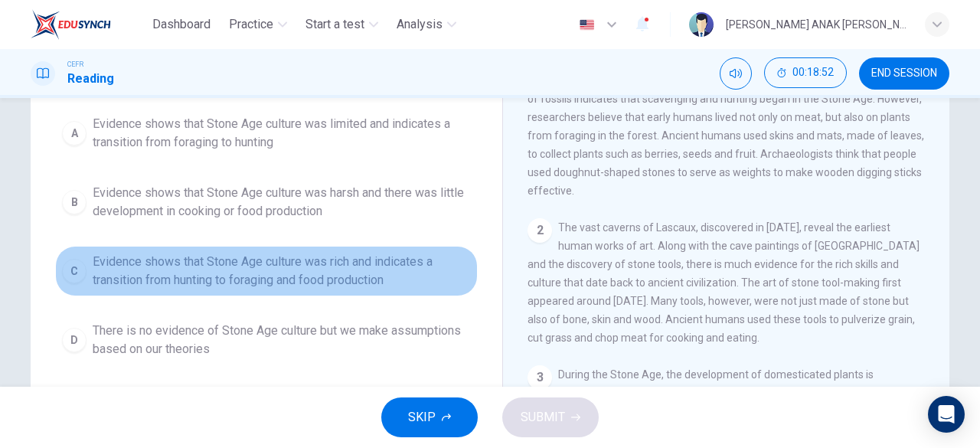
click at [73, 271] on div "C" at bounding box center [74, 271] width 24 height 24
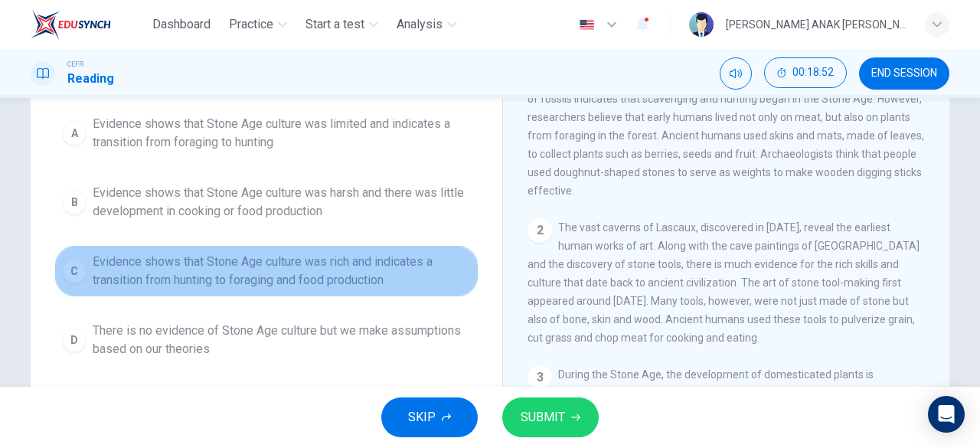
drag, startPoint x: 282, startPoint y: 267, endPoint x: 320, endPoint y: 268, distance: 38.3
click at [317, 269] on span "Evidence shows that Stone Age culture was rich and indicates a transition from …" at bounding box center [282, 271] width 378 height 37
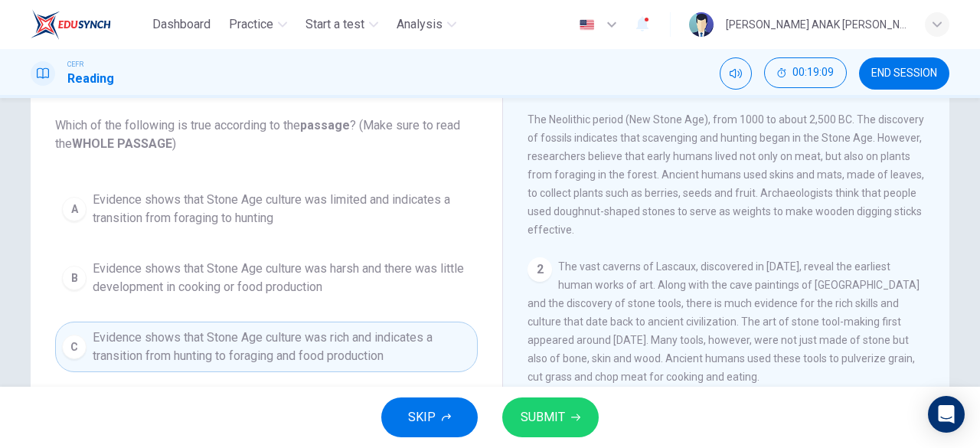
scroll to position [36, 0]
click at [574, 425] on button "SUBMIT" at bounding box center [550, 417] width 96 height 40
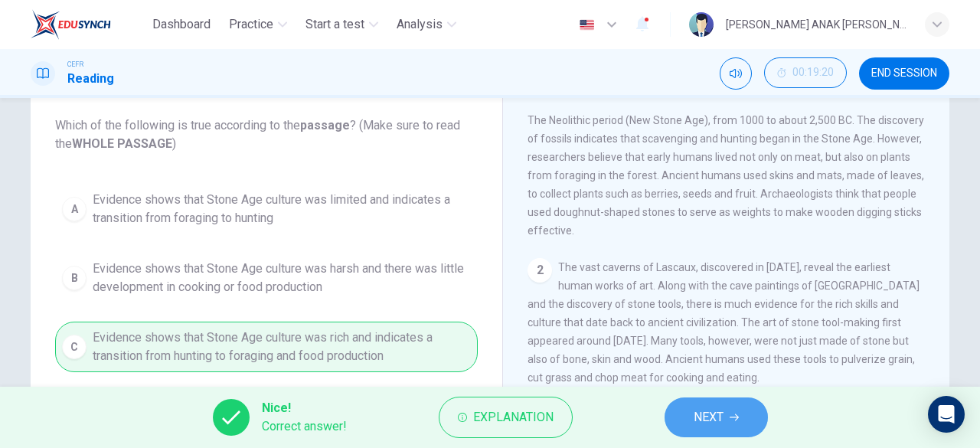
click at [691, 421] on button "NEXT" at bounding box center [716, 417] width 103 height 40
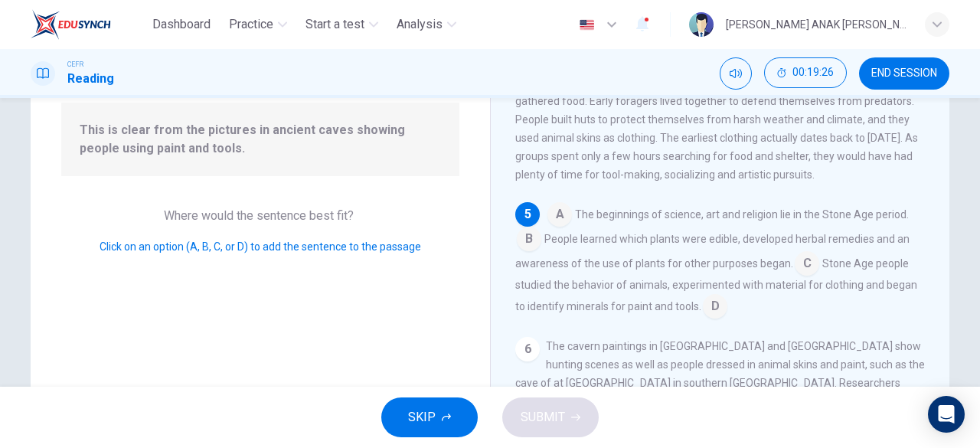
scroll to position [156, 0]
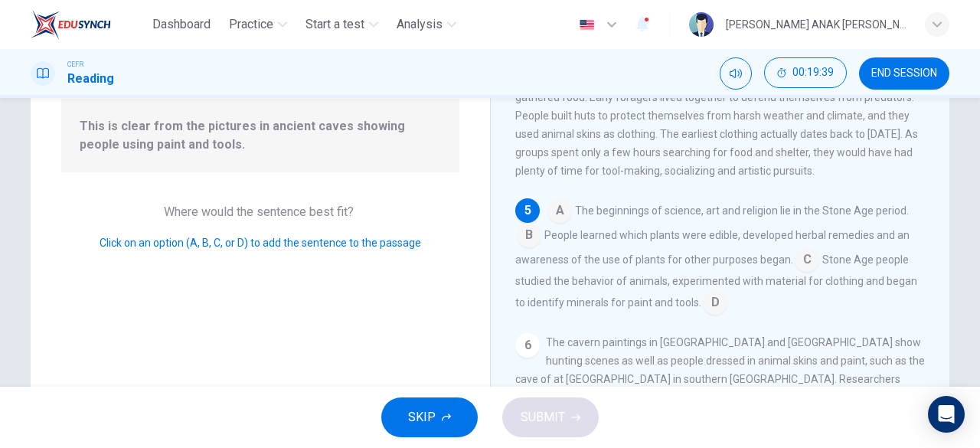
click at [714, 316] on input at bounding box center [715, 304] width 24 height 24
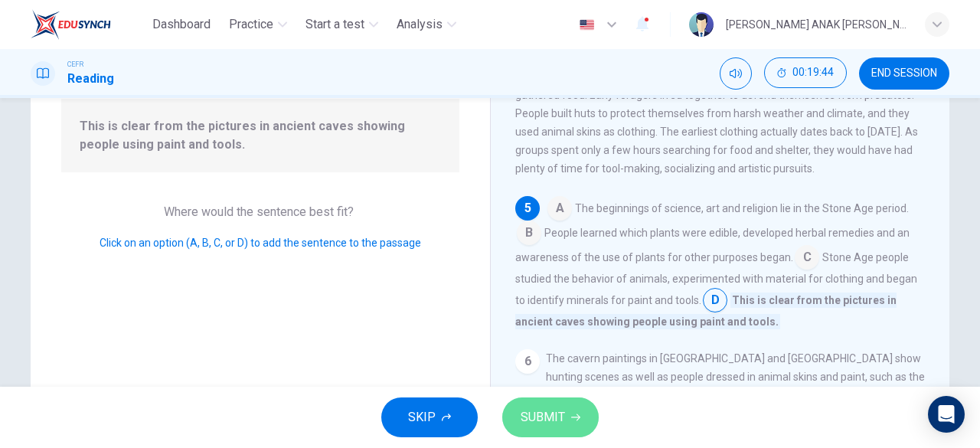
click at [555, 416] on span "SUBMIT" at bounding box center [543, 417] width 44 height 21
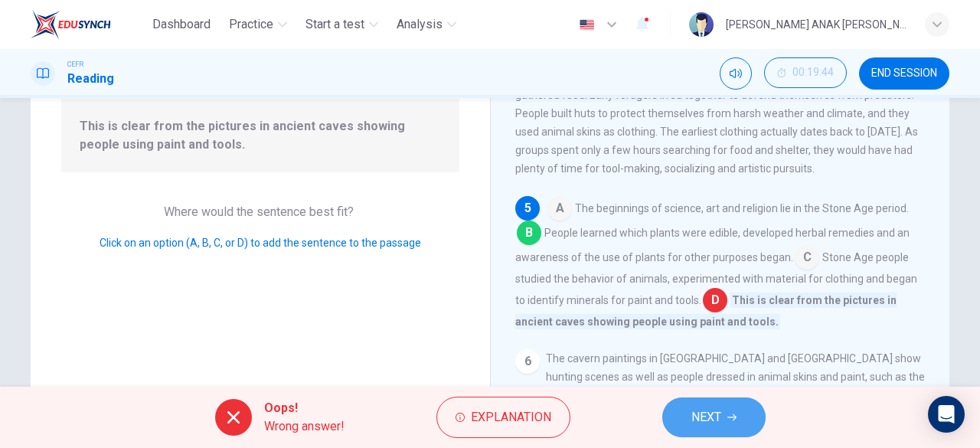
click at [721, 410] on span "NEXT" at bounding box center [706, 417] width 30 height 21
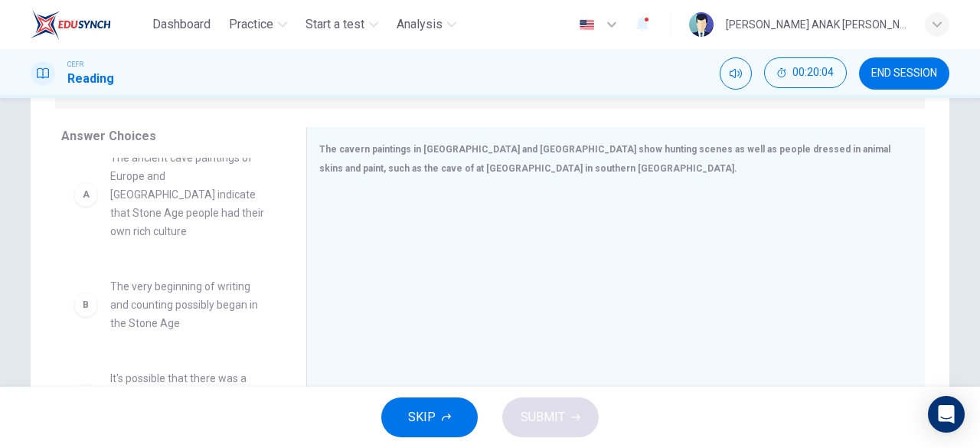
scroll to position [0, 0]
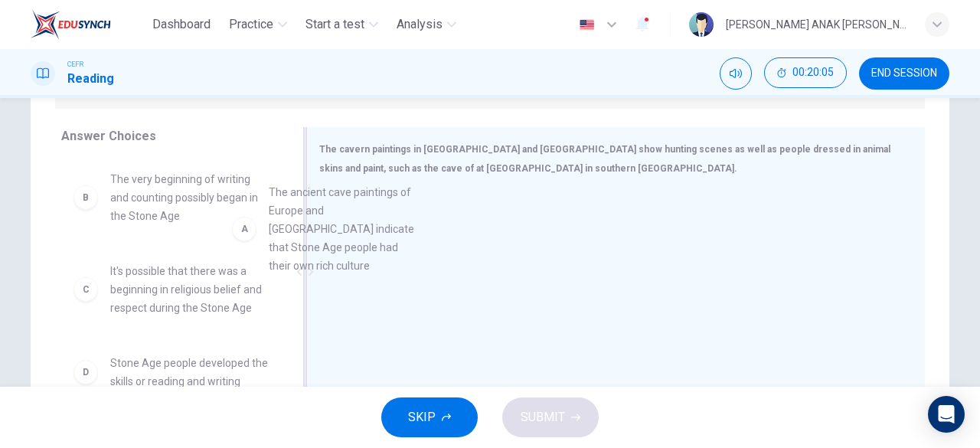
drag, startPoint x: 187, startPoint y: 230, endPoint x: 360, endPoint y: 246, distance: 173.8
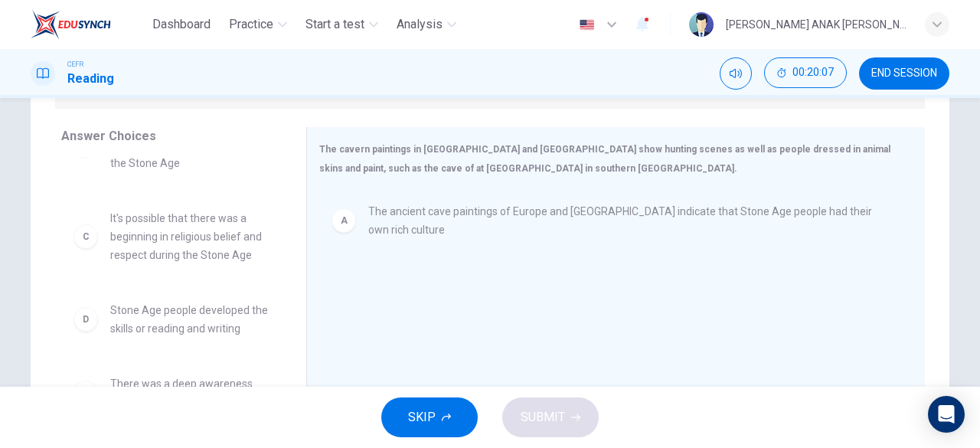
scroll to position [77, 0]
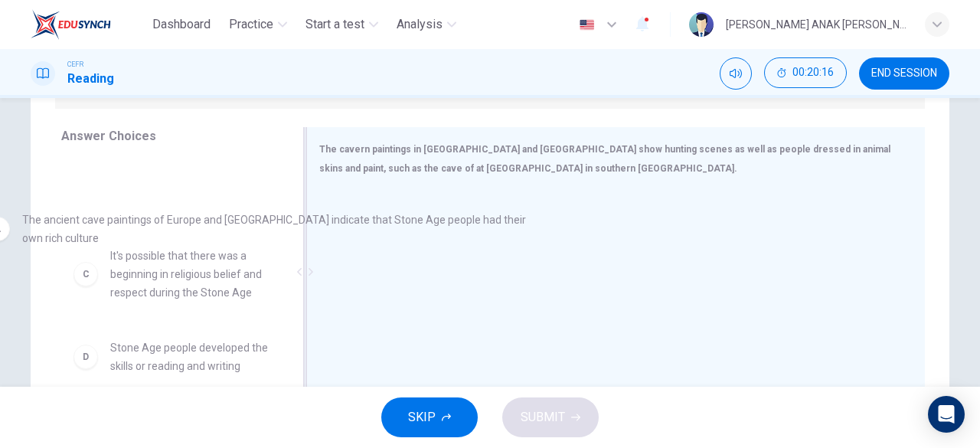
drag, startPoint x: 514, startPoint y: 210, endPoint x: 159, endPoint y: 220, distance: 354.6
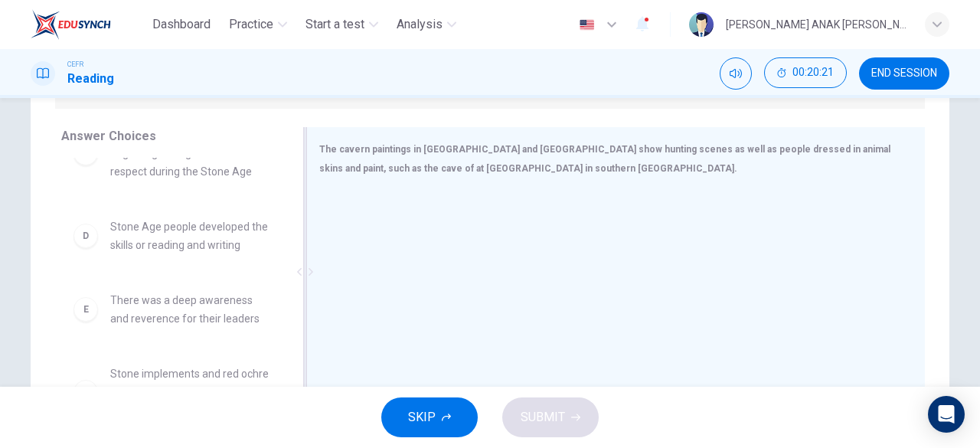
scroll to position [285, 0]
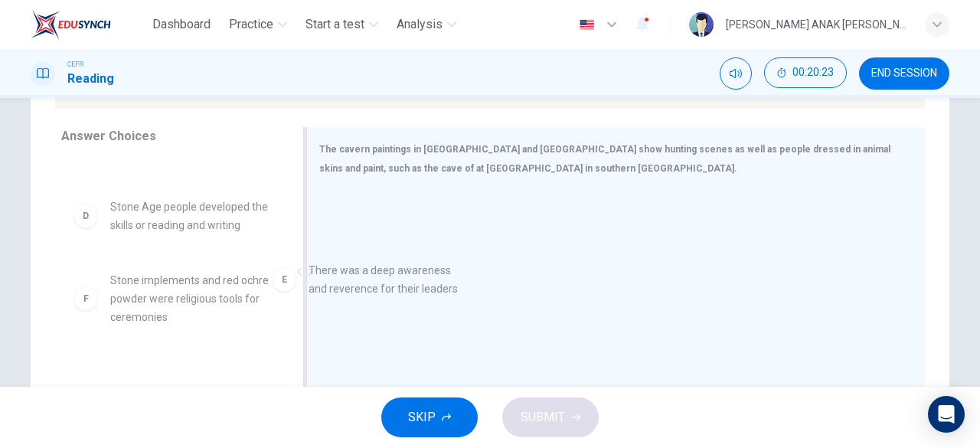
drag, startPoint x: 194, startPoint y: 275, endPoint x: 406, endPoint y: 286, distance: 211.6
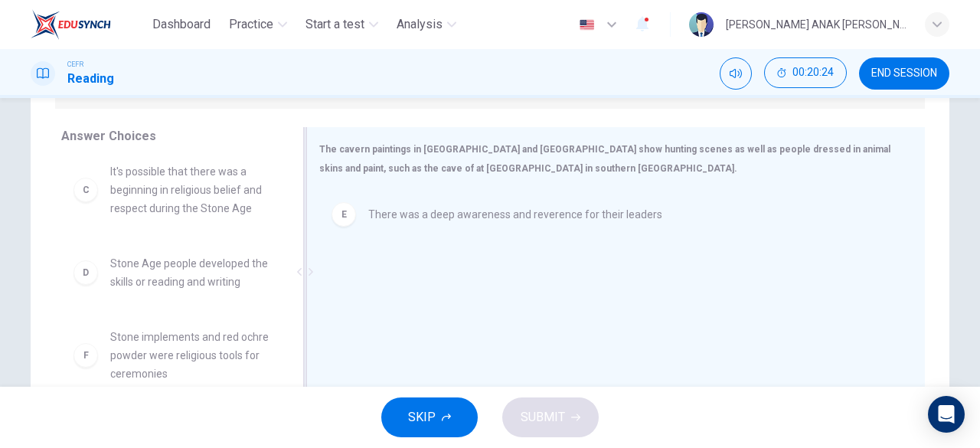
scroll to position [211, 0]
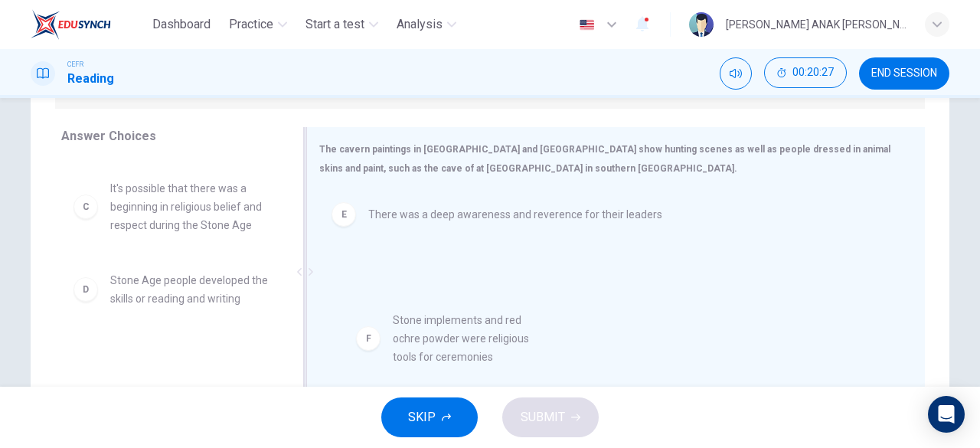
drag, startPoint x: 205, startPoint y: 338, endPoint x: 499, endPoint y: 320, distance: 294.5
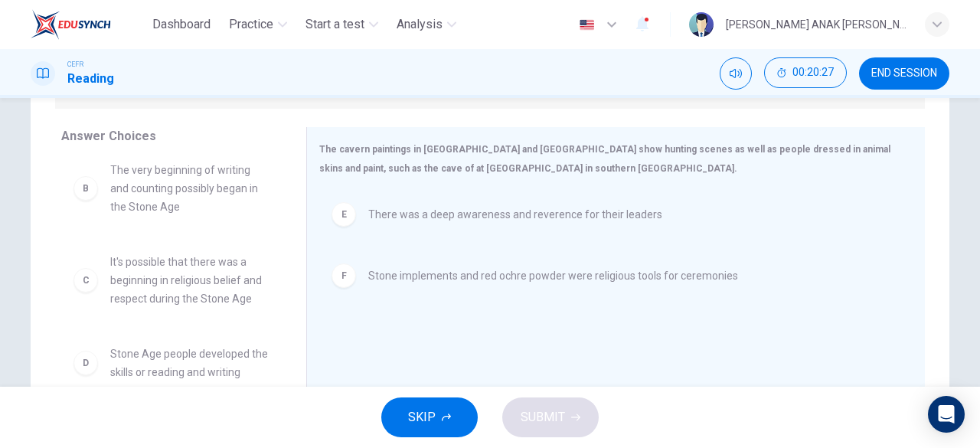
scroll to position [119, 0]
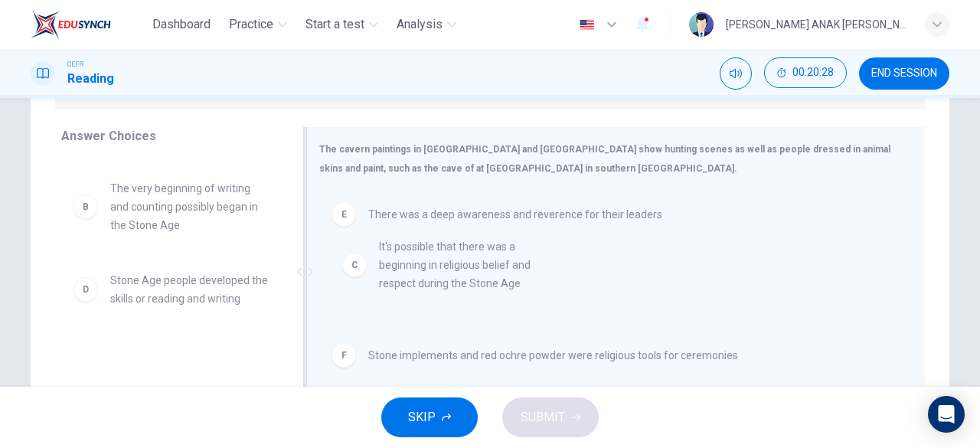
drag, startPoint x: 188, startPoint y: 283, endPoint x: 473, endPoint y: 266, distance: 286.1
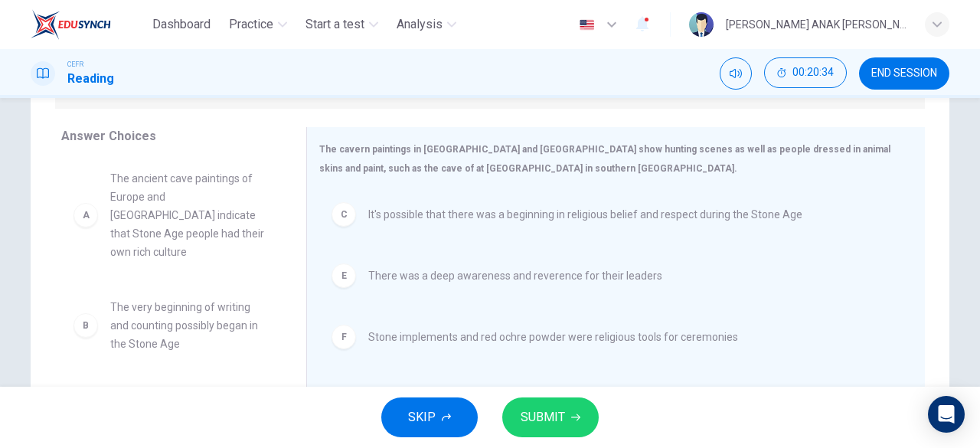
scroll to position [0, 0]
click at [576, 408] on button "SUBMIT" at bounding box center [550, 417] width 96 height 40
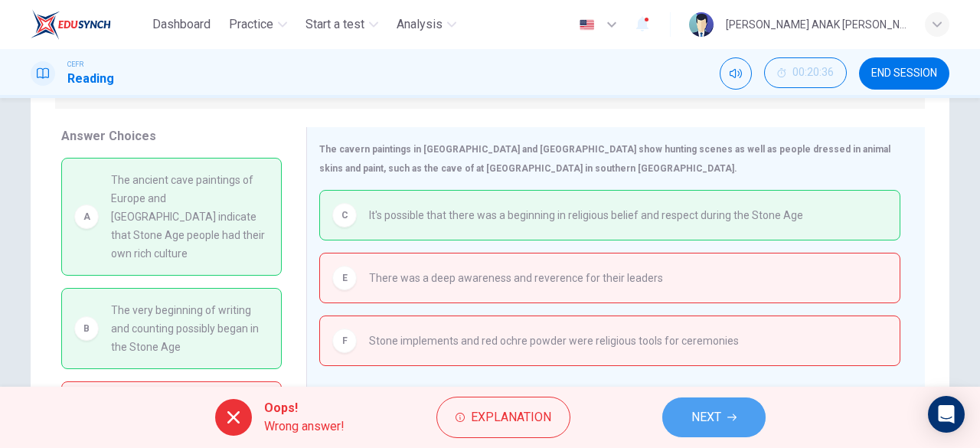
click at [710, 421] on span "NEXT" at bounding box center [706, 417] width 30 height 21
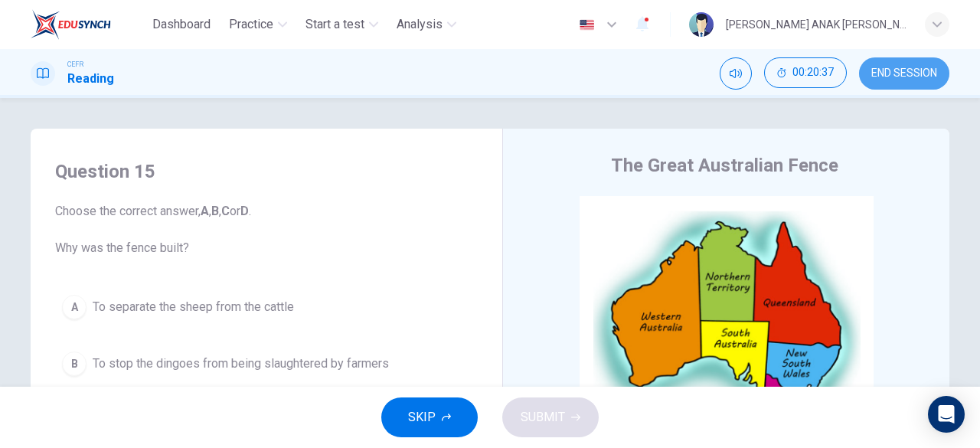
click at [882, 75] on span "END SESSION" at bounding box center [904, 73] width 66 height 12
